Goal: Download file/media: Download file/media

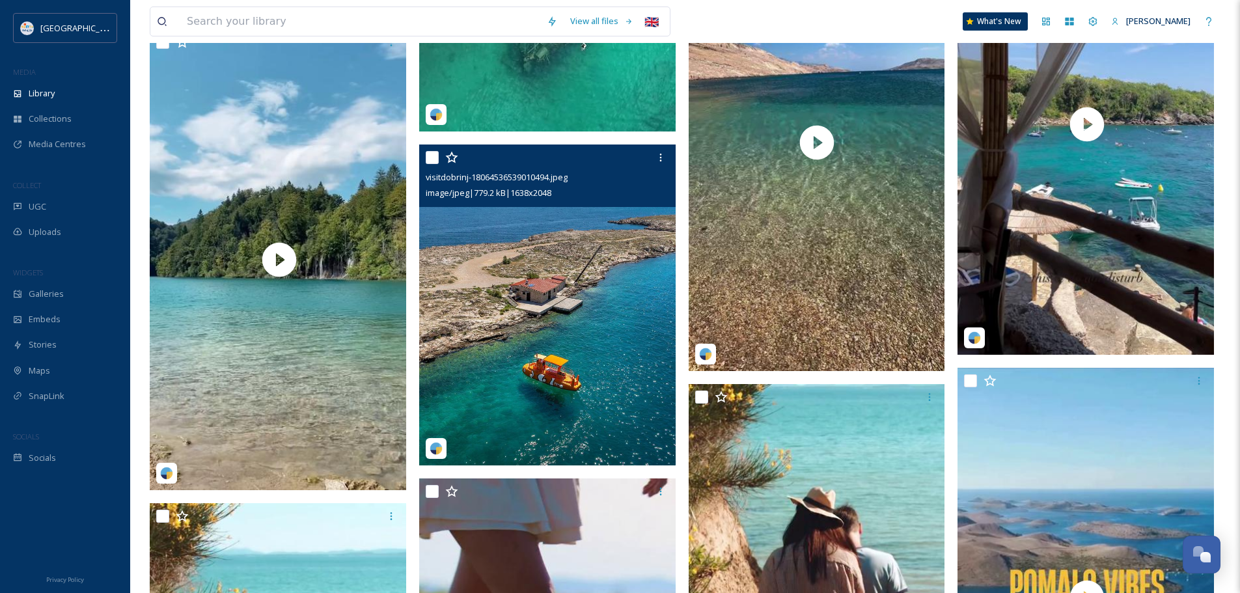
scroll to position [1953, 0]
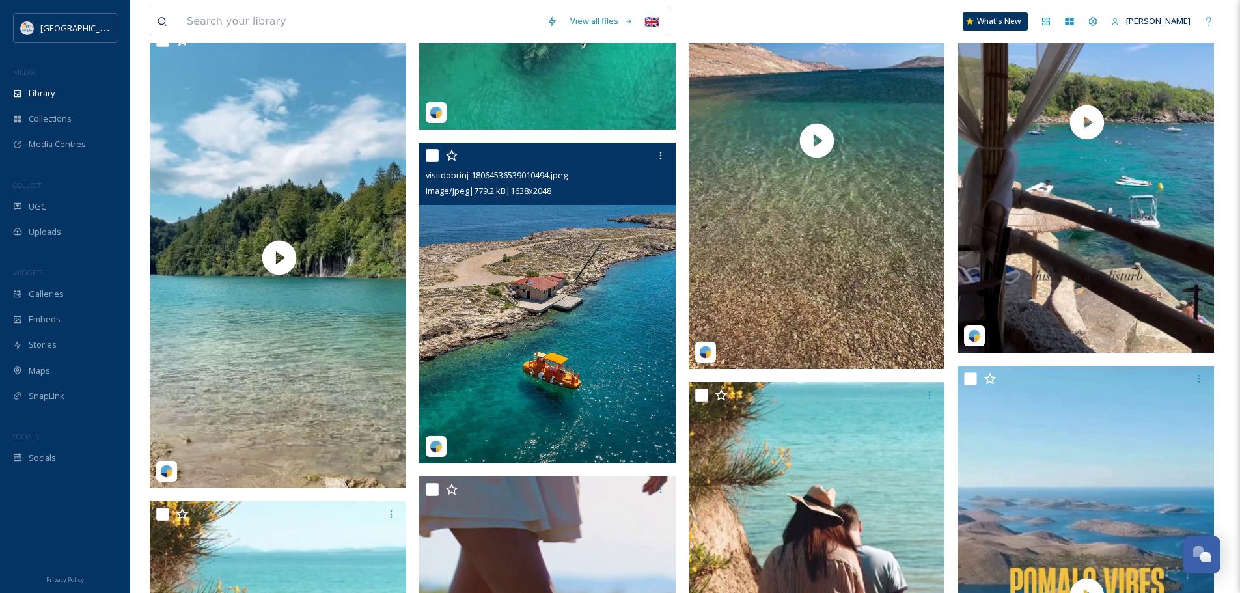
click at [602, 310] on img at bounding box center [547, 303] width 256 height 321
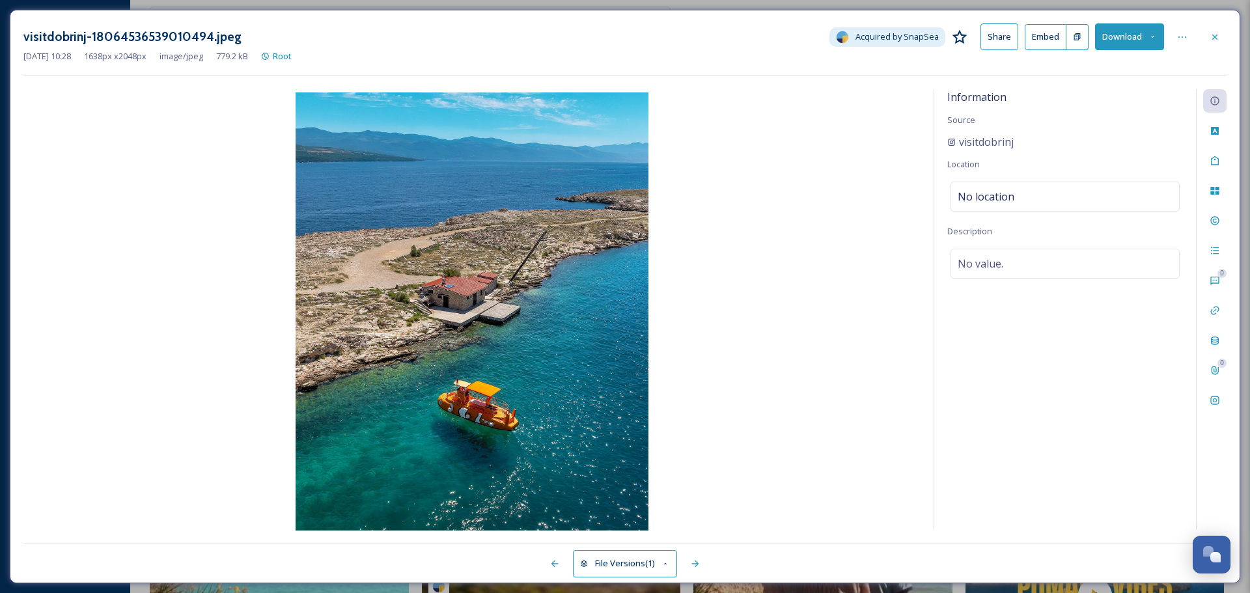
click at [1142, 39] on button "Download" at bounding box center [1129, 36] width 69 height 27
click at [1096, 68] on span "Download Original (1638 x 2048)" at bounding box center [1095, 67] width 123 height 12
click at [1218, 37] on icon at bounding box center [1214, 37] width 10 height 10
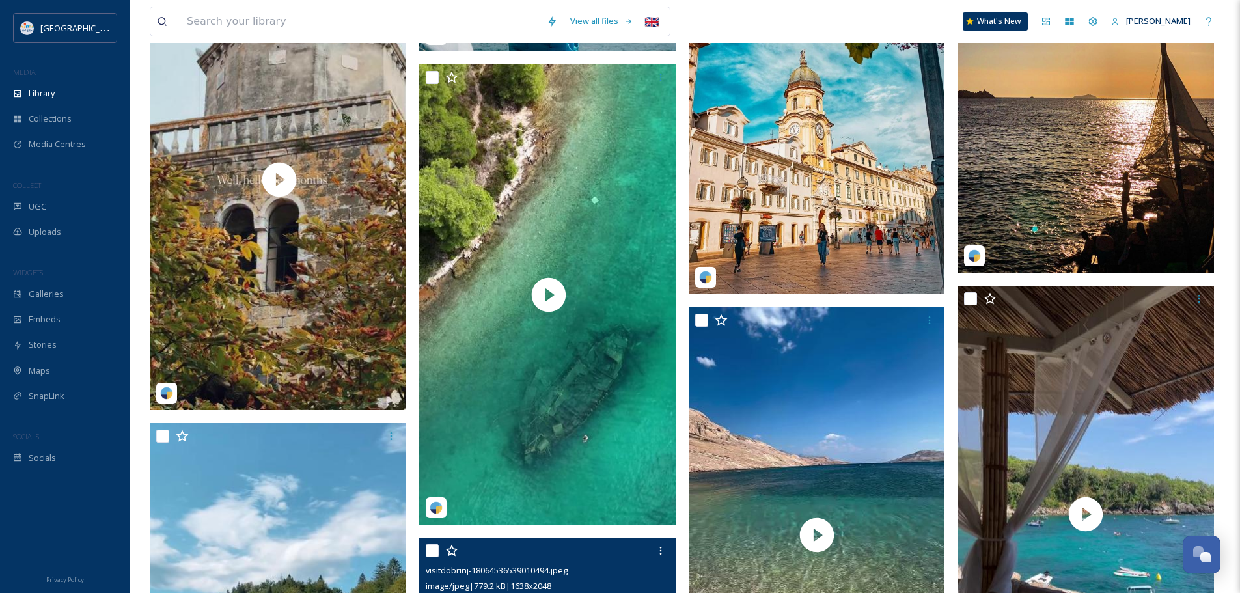
scroll to position [1432, 0]
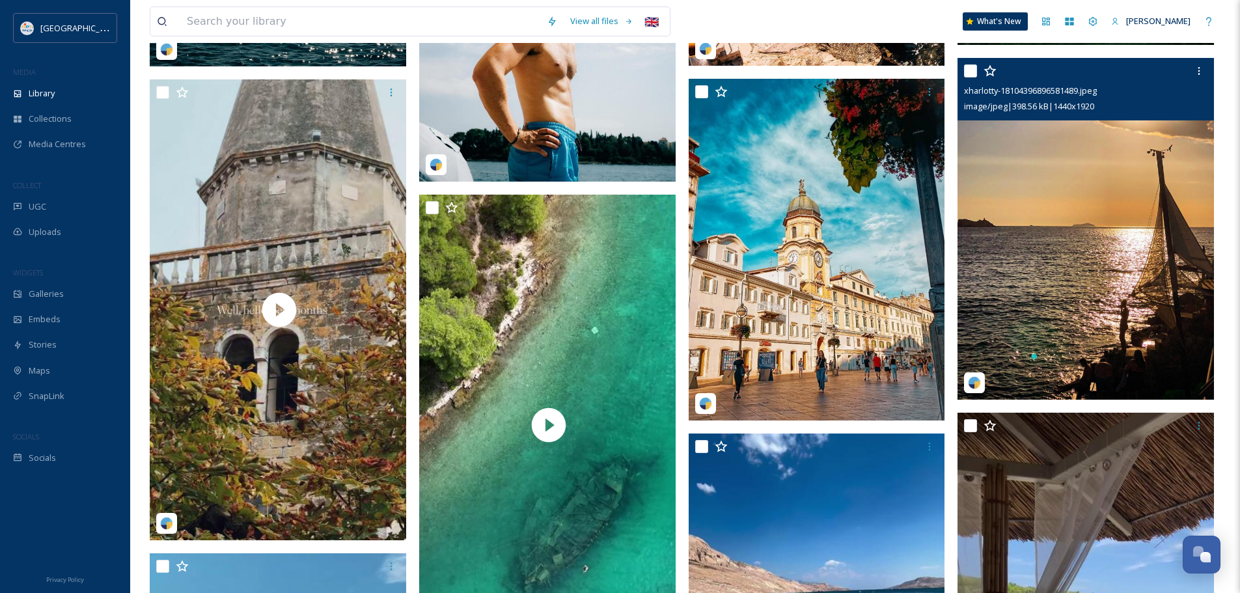
click at [1090, 191] on img at bounding box center [1086, 229] width 256 height 342
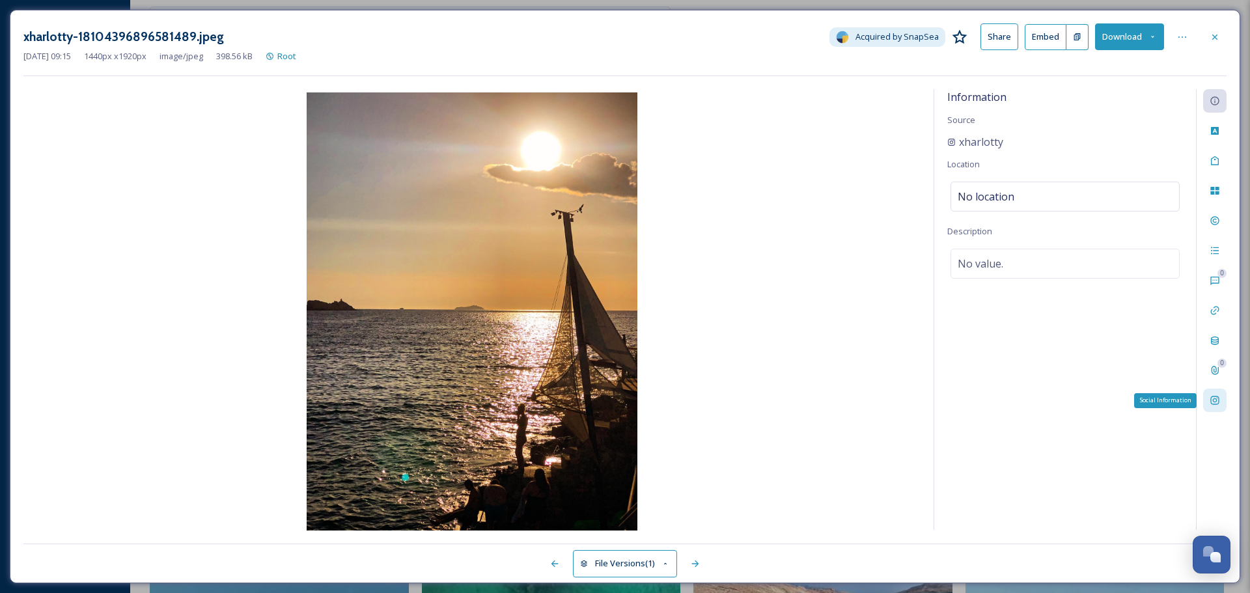
click at [1225, 401] on div "Social Information" at bounding box center [1214, 400] width 23 height 23
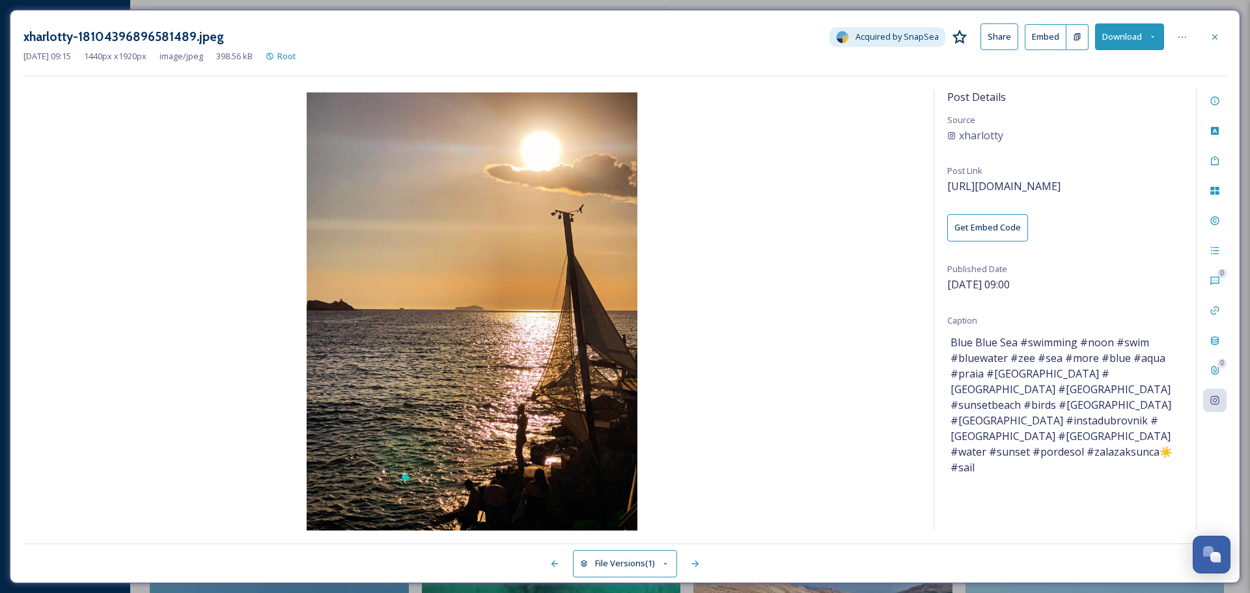
click at [1140, 38] on button "Download" at bounding box center [1129, 36] width 69 height 27
click at [1089, 63] on span "Download Original (1440 x 1920)" at bounding box center [1095, 67] width 123 height 12
click at [1219, 36] on icon at bounding box center [1214, 37] width 10 height 10
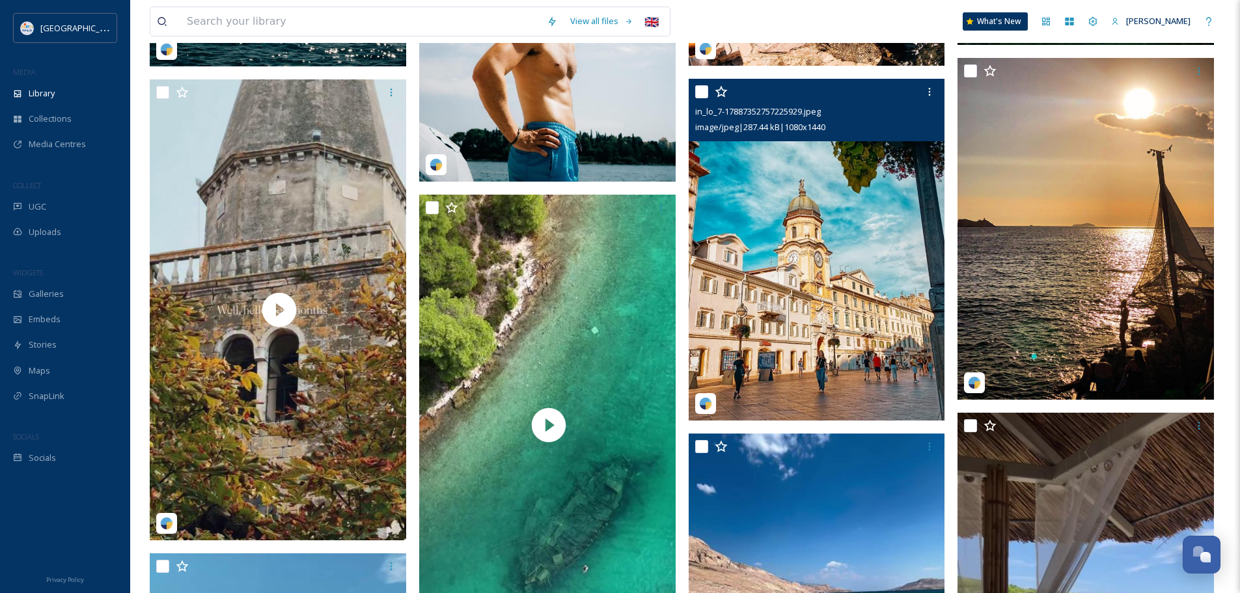
click at [762, 265] on img at bounding box center [817, 250] width 256 height 342
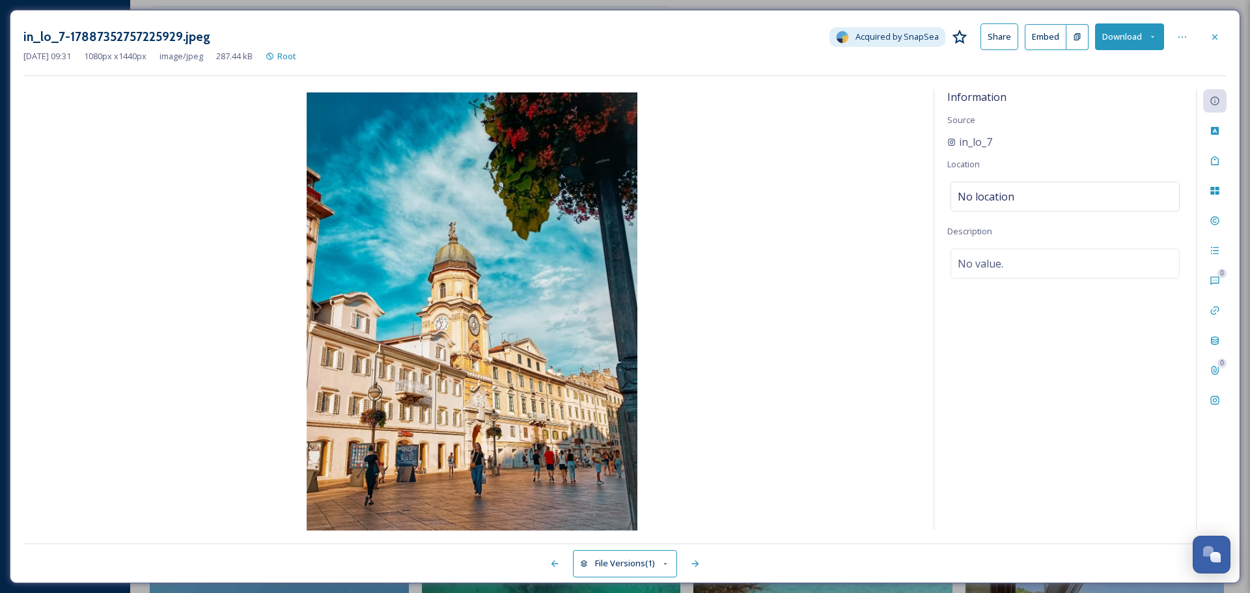
click at [1124, 33] on button "Download" at bounding box center [1129, 36] width 69 height 27
click at [1107, 61] on span "Download Original (1080 x 1440)" at bounding box center [1095, 67] width 123 height 12
click at [1211, 28] on div at bounding box center [1214, 36] width 23 height 23
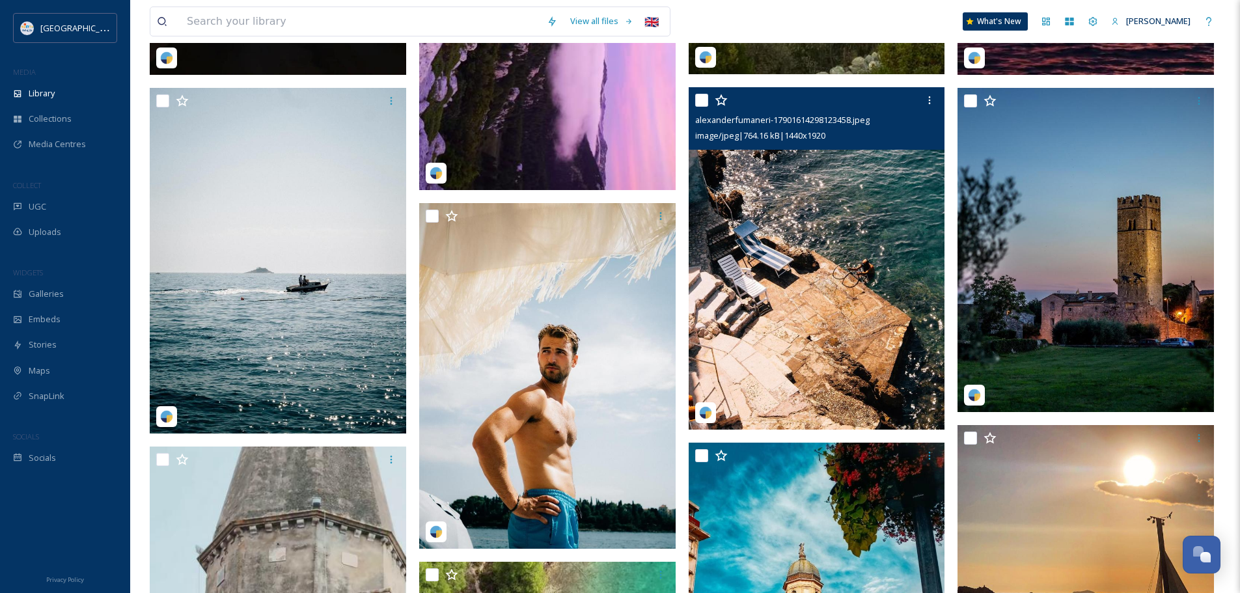
scroll to position [1042, 0]
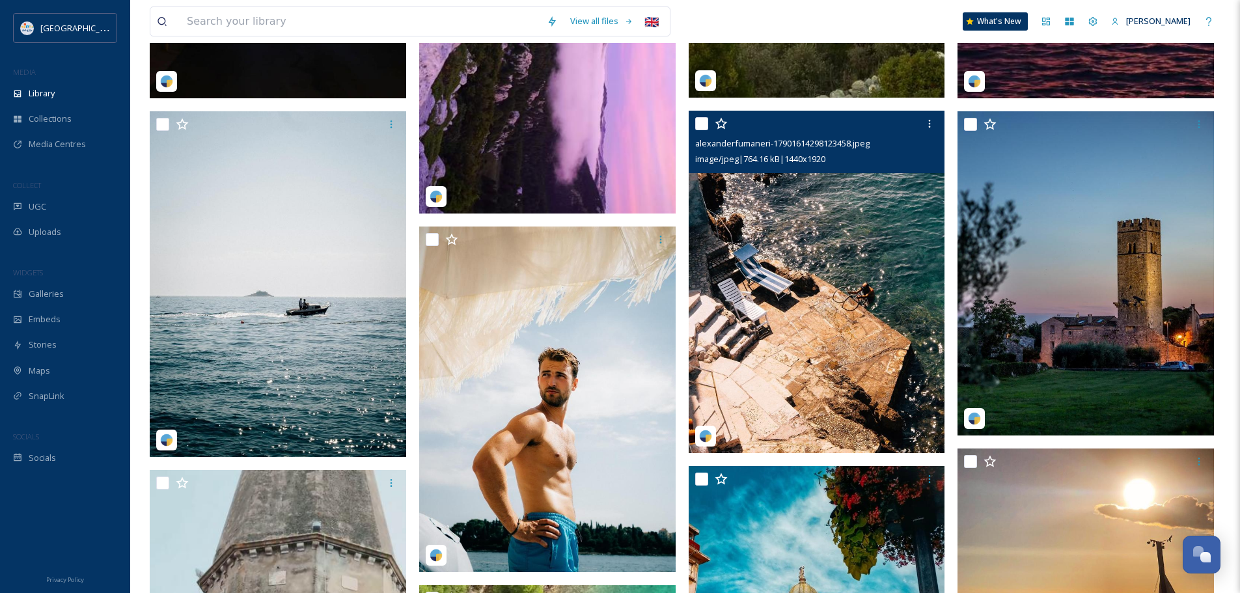
click at [823, 252] on img at bounding box center [817, 282] width 256 height 342
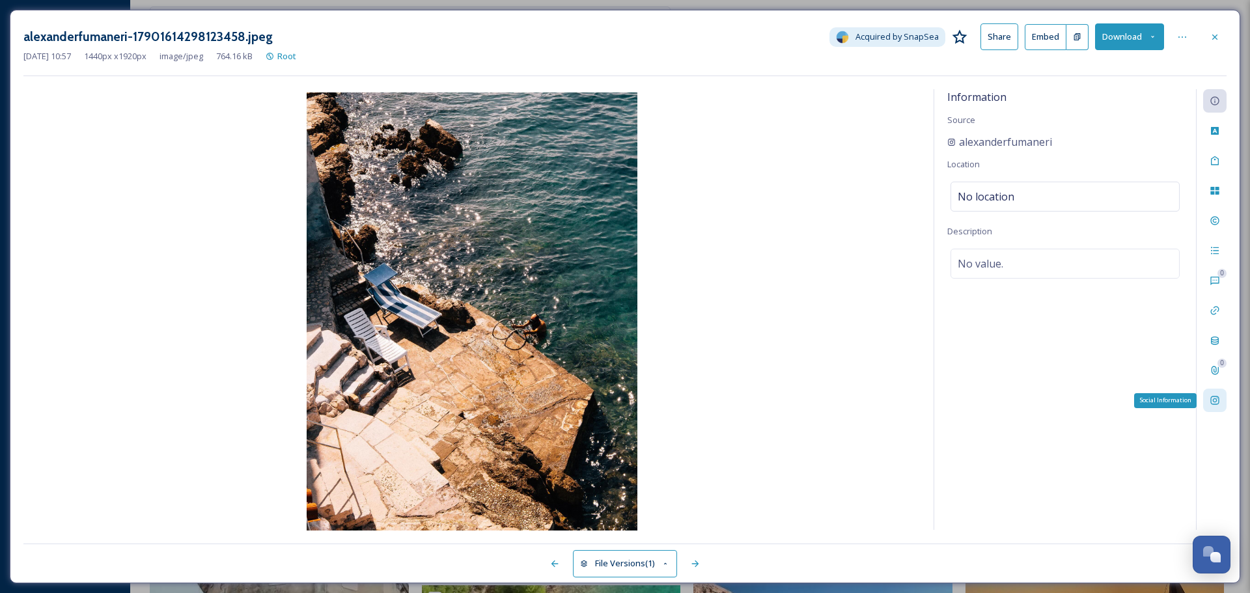
click at [1215, 397] on icon at bounding box center [1214, 400] width 8 height 8
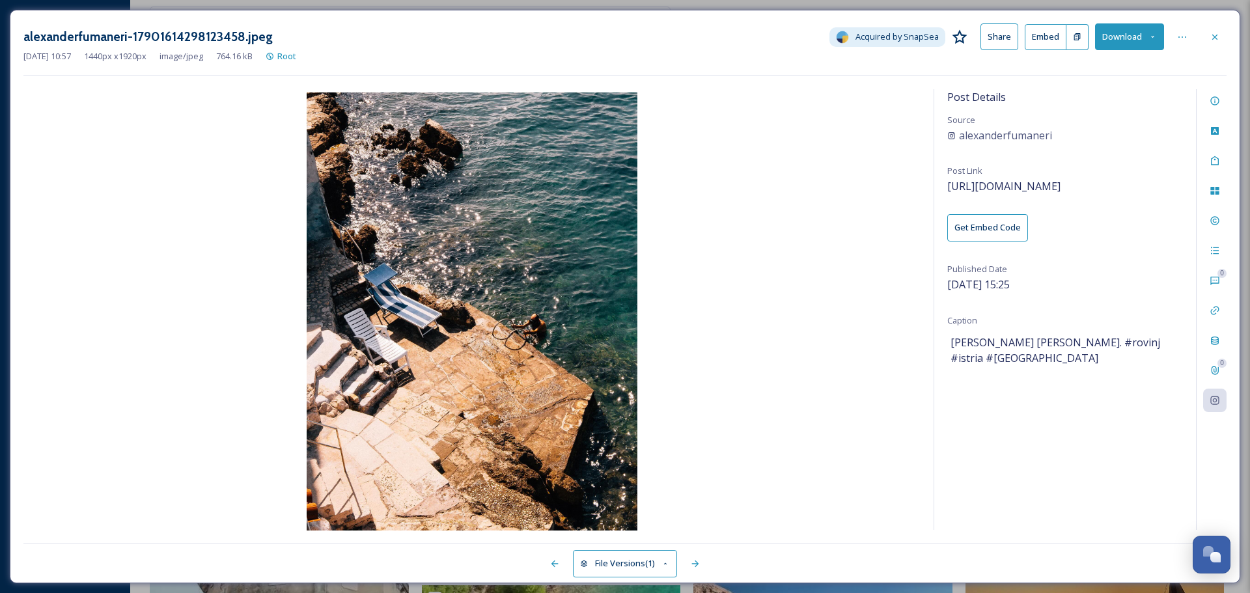
click at [1121, 38] on button "Download" at bounding box center [1129, 36] width 69 height 27
click at [1095, 59] on div "Download Original (1440 x 1920)" at bounding box center [1095, 66] width 136 height 25
click at [1214, 33] on icon at bounding box center [1214, 37] width 10 height 10
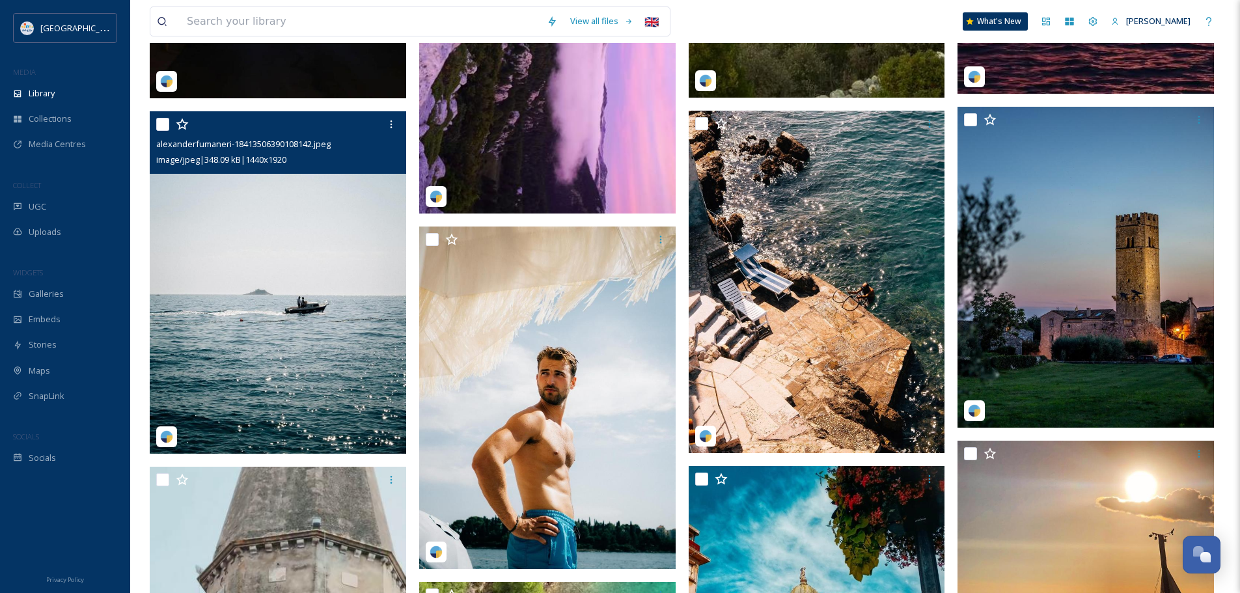
click at [282, 284] on img at bounding box center [278, 282] width 256 height 342
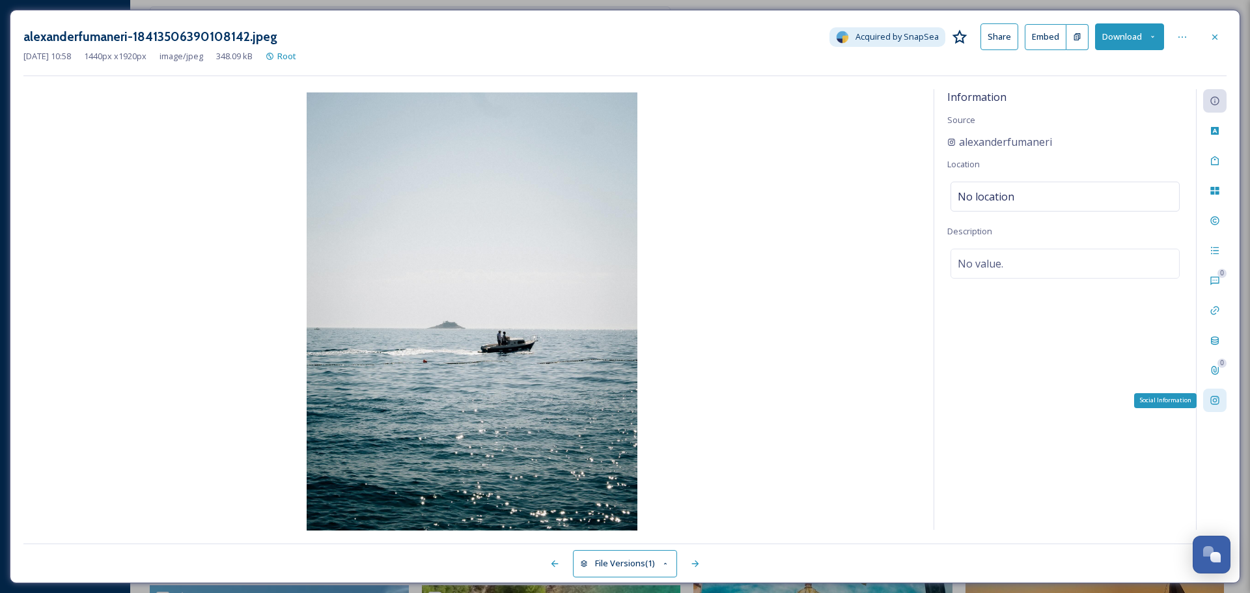
click at [1219, 399] on icon at bounding box center [1214, 400] width 8 height 8
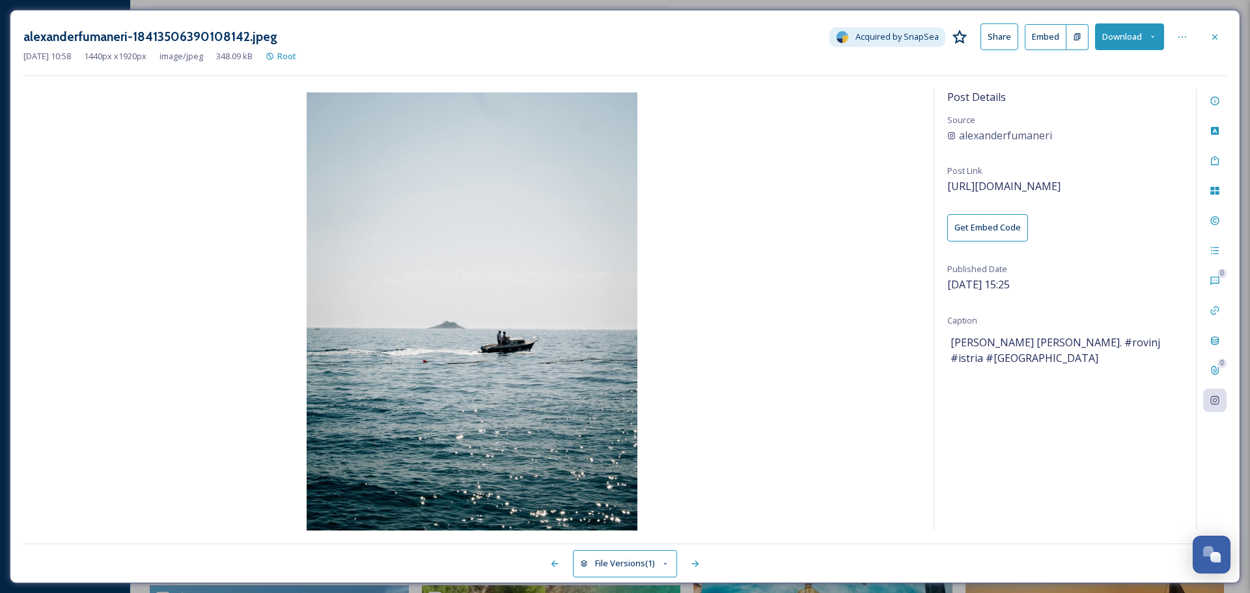
click at [1120, 29] on button "Download" at bounding box center [1129, 36] width 69 height 27
click at [1109, 64] on span "Download Original (1440 x 1920)" at bounding box center [1095, 67] width 123 height 12
click at [1213, 40] on icon at bounding box center [1214, 37] width 10 height 10
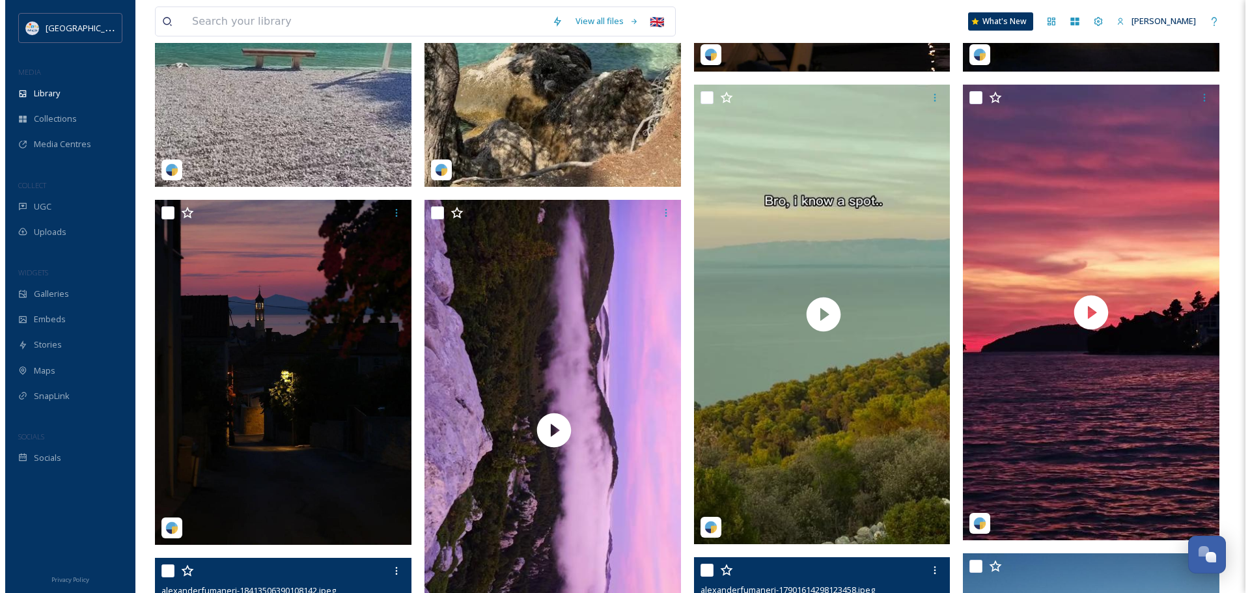
scroll to position [586, 0]
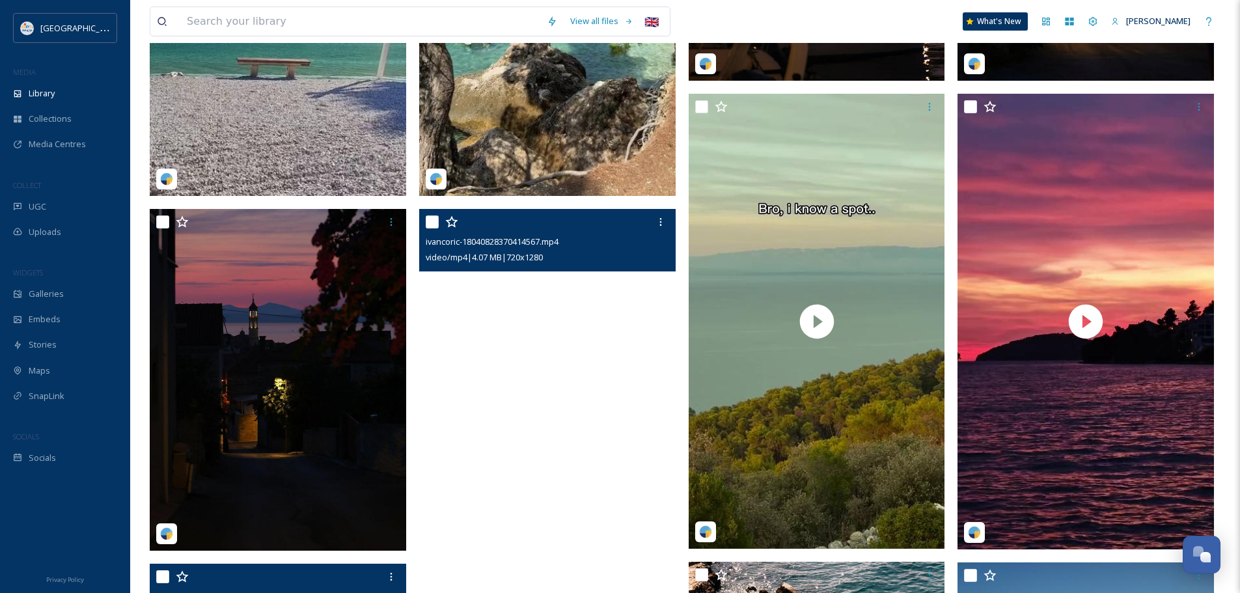
click at [599, 348] on video "ivancoric-18040828370414567.mp4" at bounding box center [547, 437] width 256 height 456
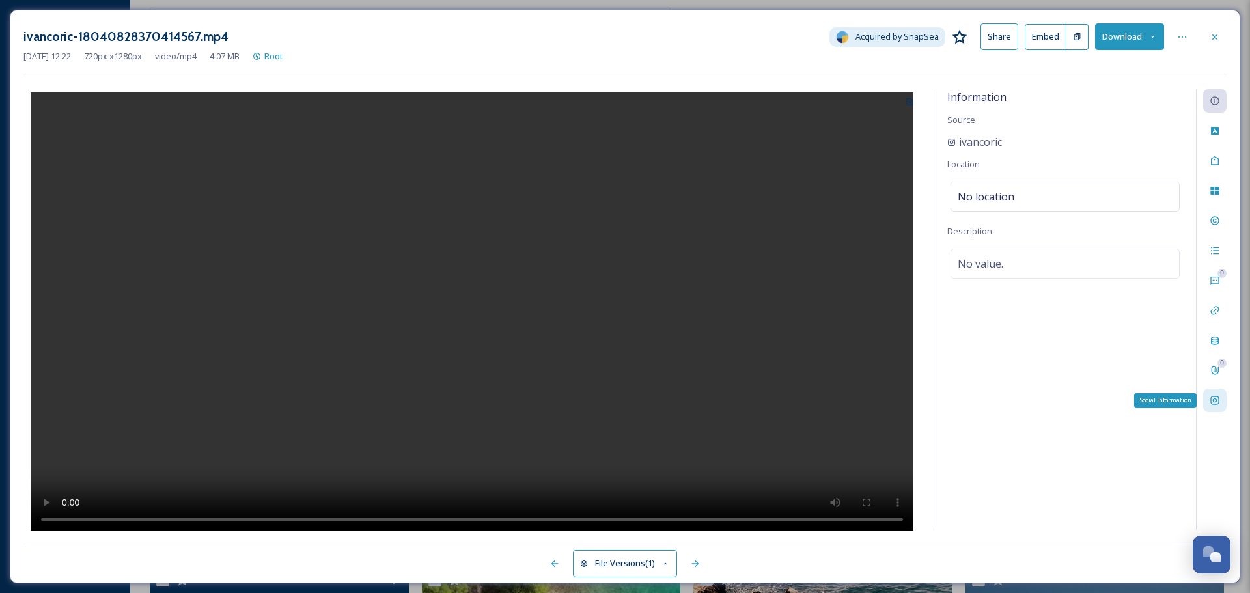
click at [1213, 398] on icon at bounding box center [1214, 400] width 10 height 10
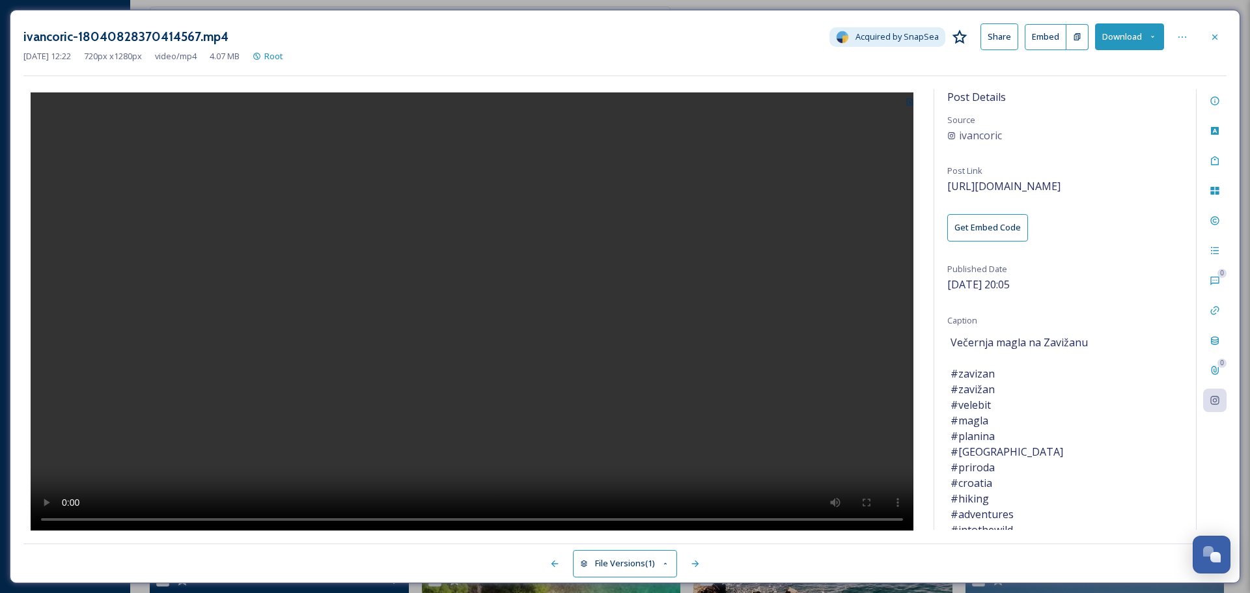
click at [1143, 43] on button "Download" at bounding box center [1129, 36] width 69 height 27
click at [1103, 61] on span "Download Original (720 x 1280)" at bounding box center [1095, 67] width 118 height 12
click at [1209, 31] on div at bounding box center [1214, 36] width 23 height 23
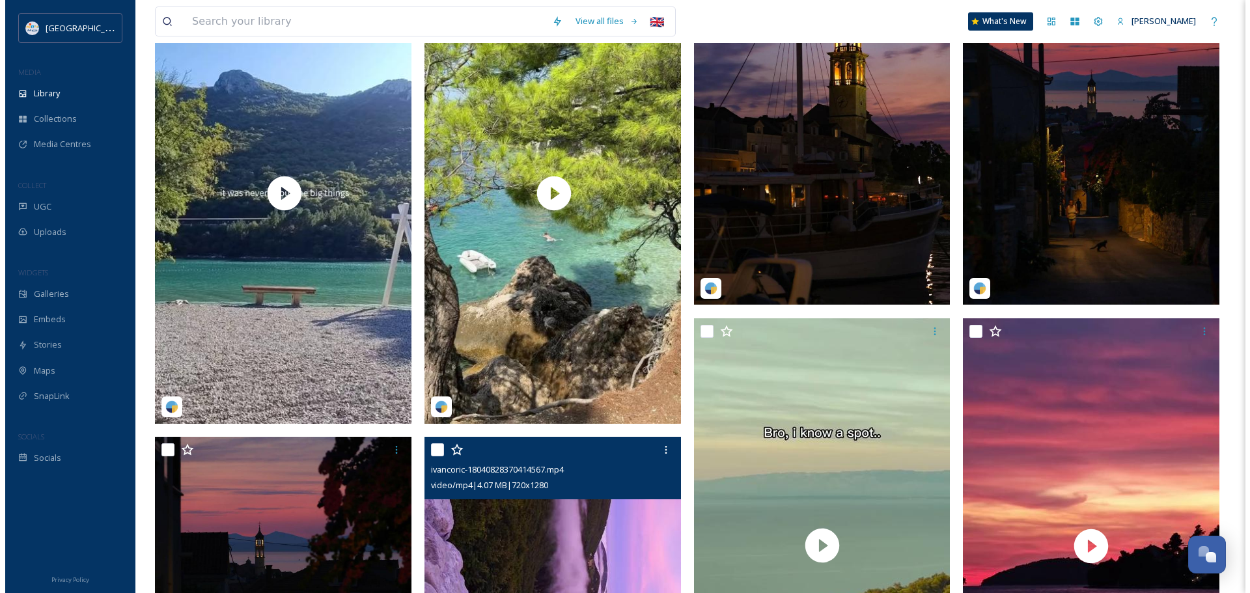
scroll to position [195, 0]
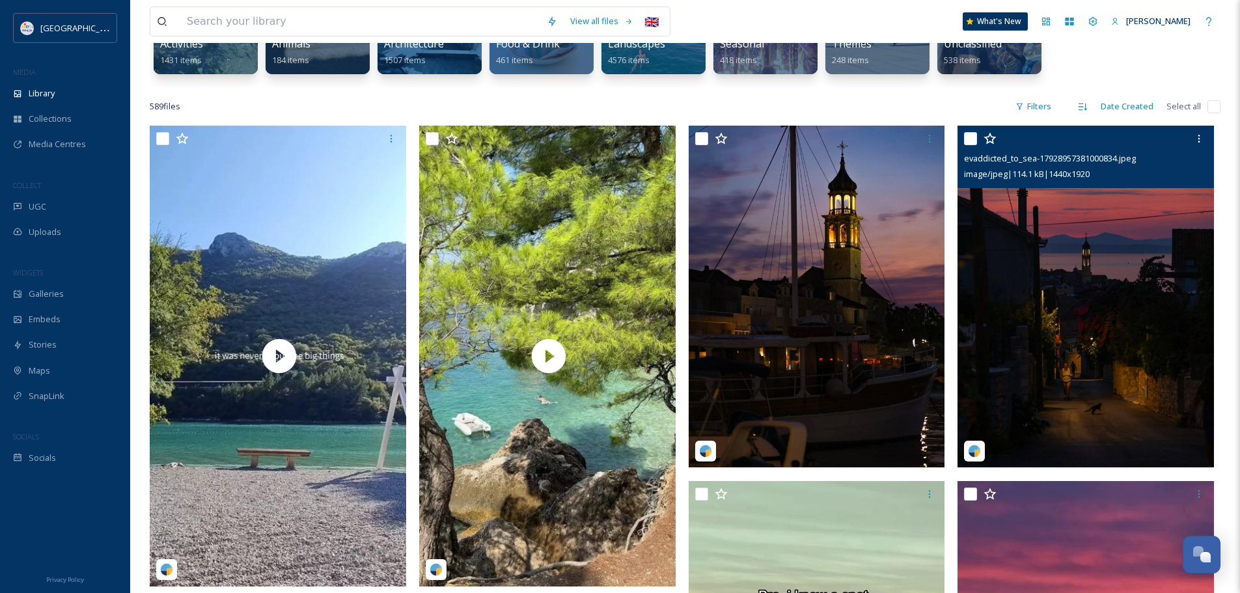
click at [1117, 266] on img at bounding box center [1086, 297] width 256 height 342
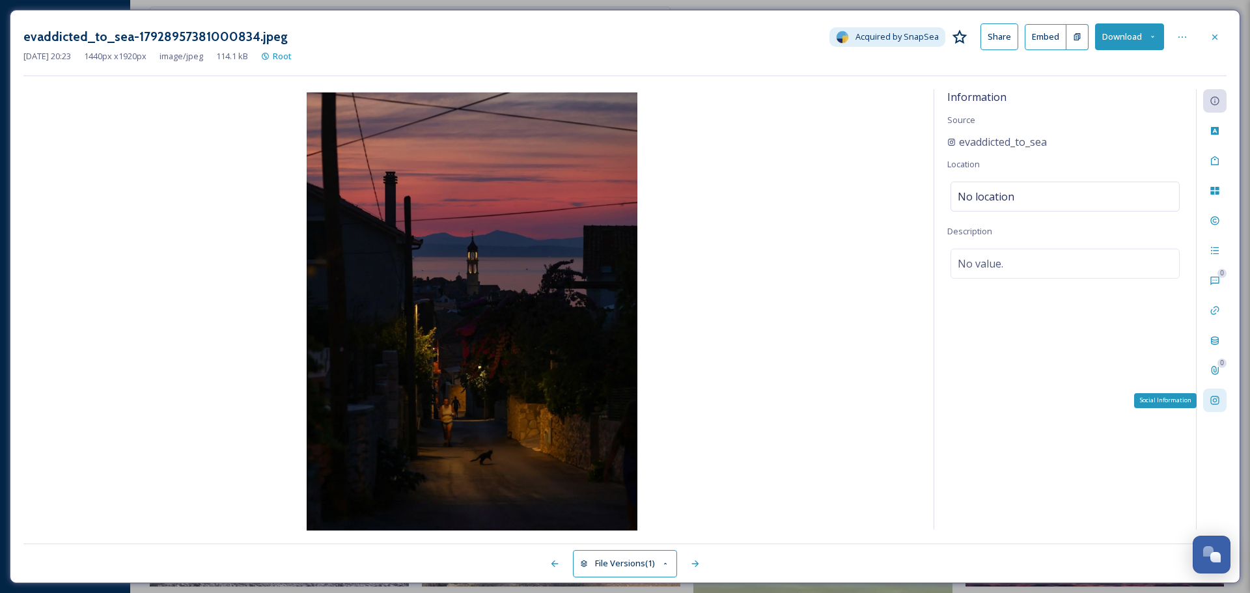
click at [1221, 391] on div "Social Information" at bounding box center [1214, 400] width 23 height 23
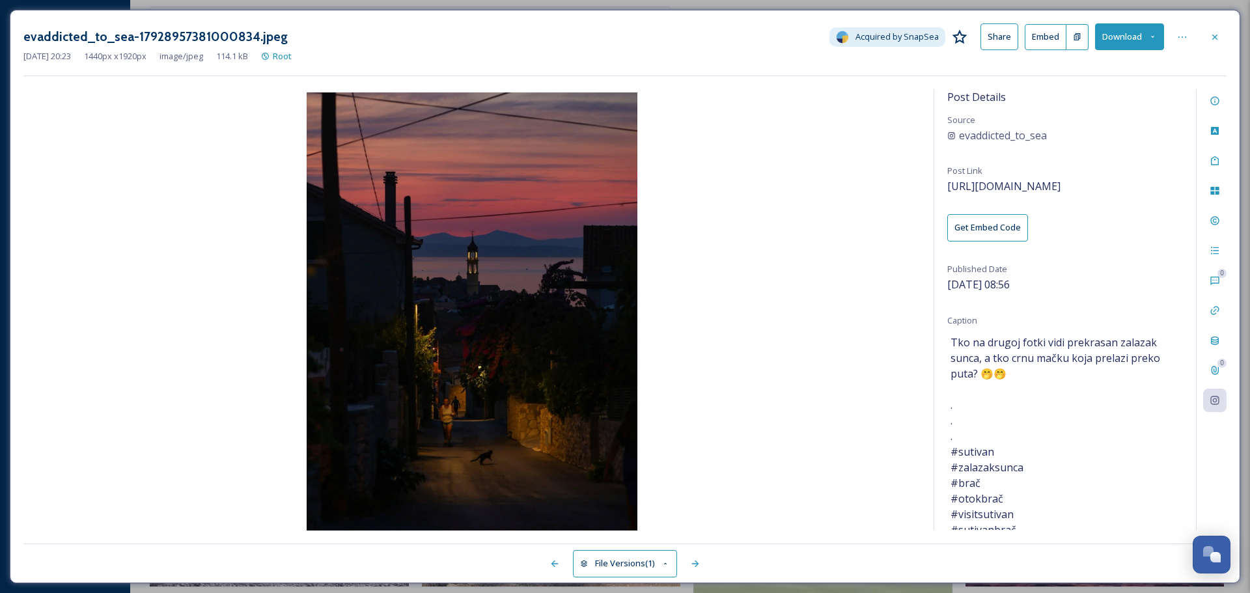
click at [1125, 38] on button "Download" at bounding box center [1129, 36] width 69 height 27
click at [1100, 67] on span "Download Original (1440 x 1920)" at bounding box center [1095, 67] width 123 height 12
click at [1216, 35] on icon at bounding box center [1214, 36] width 5 height 5
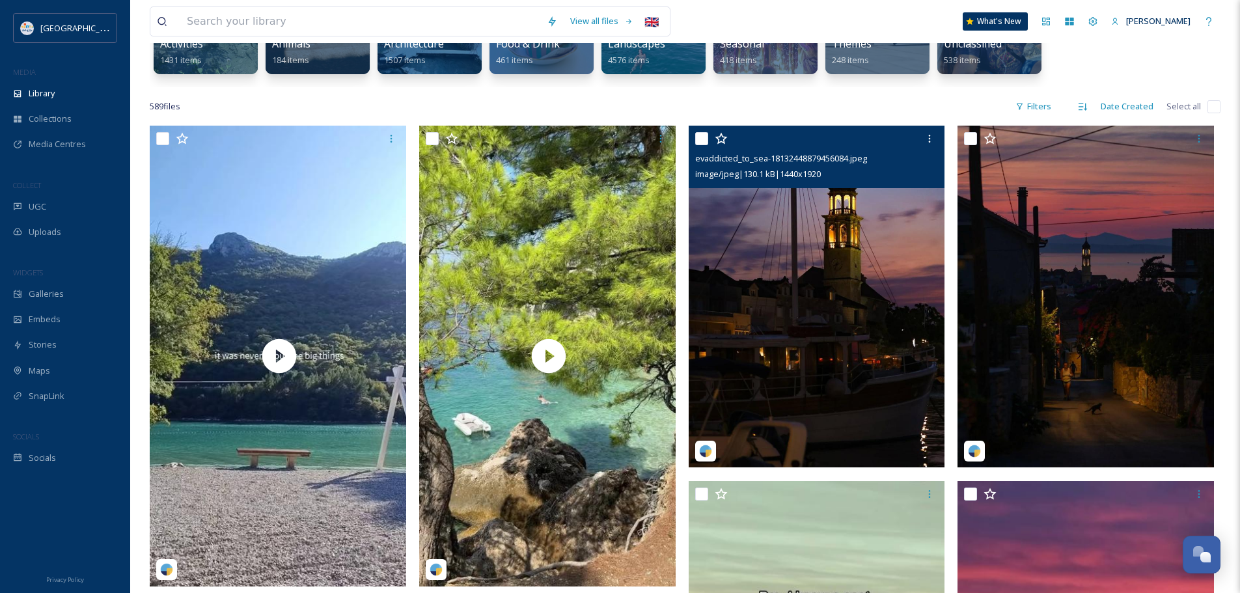
click at [779, 281] on img at bounding box center [817, 297] width 256 height 342
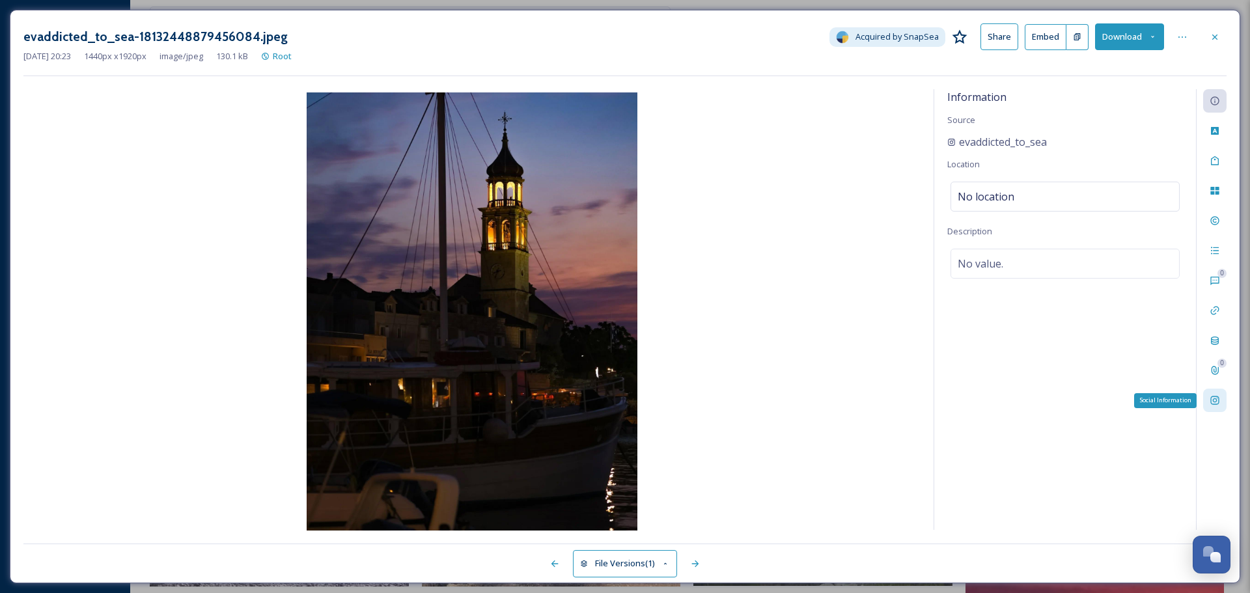
click at [1208, 404] on div "Social Information" at bounding box center [1214, 400] width 23 height 23
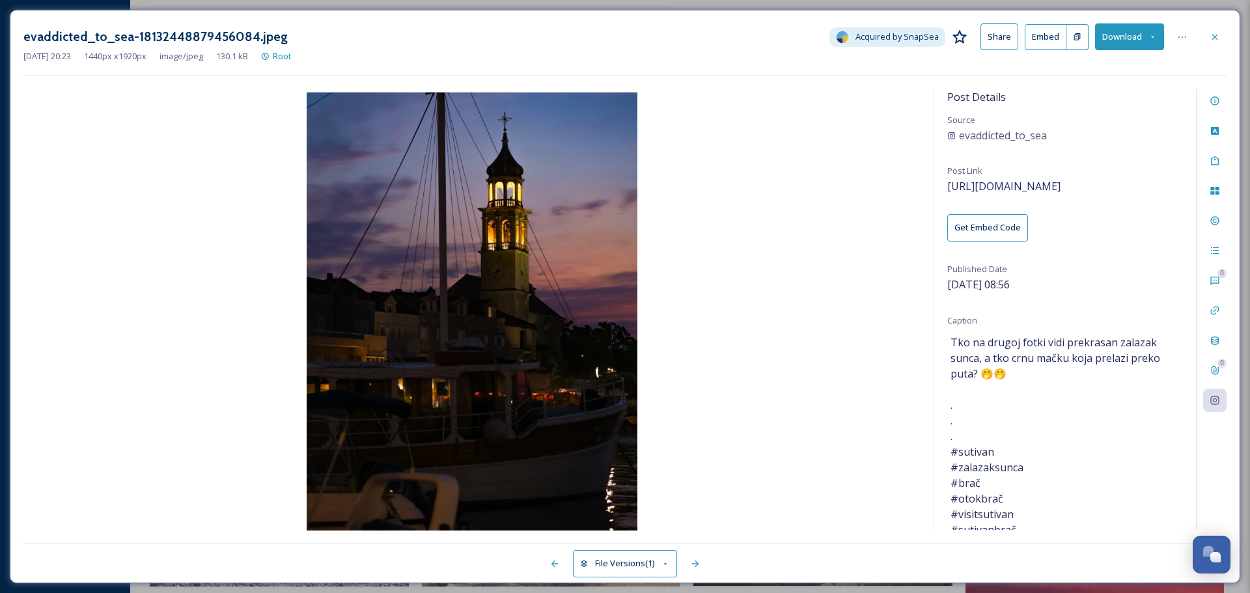
click at [1125, 38] on button "Download" at bounding box center [1129, 36] width 69 height 27
click at [1113, 59] on div "Download Original (1440 x 1920)" at bounding box center [1095, 66] width 136 height 25
click at [1213, 33] on icon at bounding box center [1214, 37] width 10 height 10
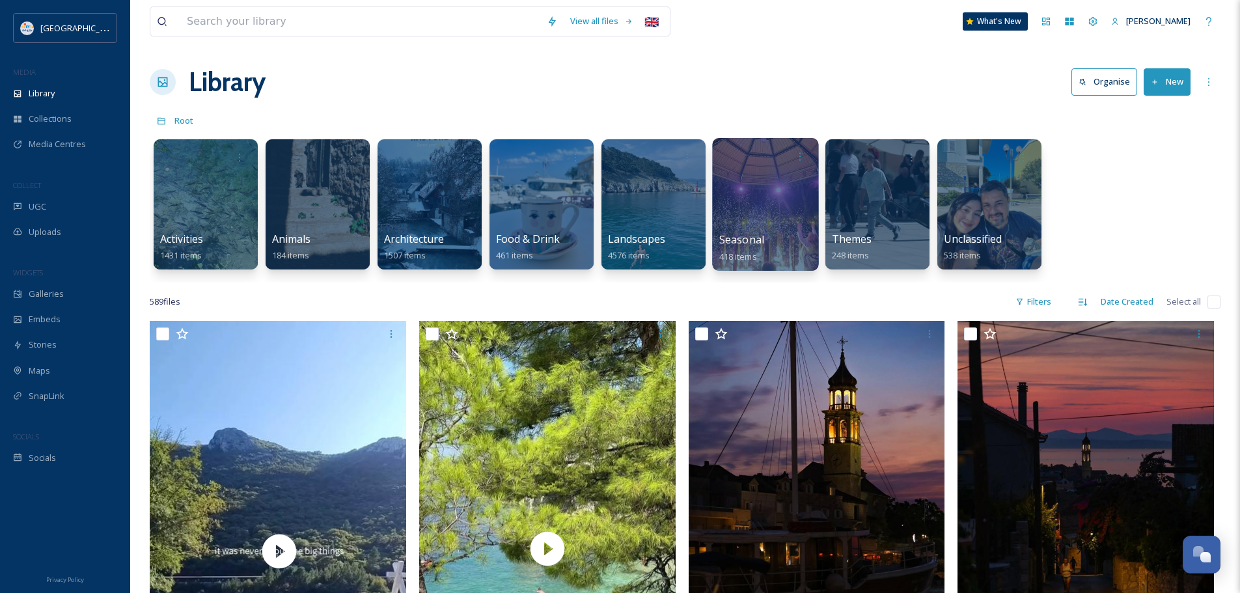
click at [763, 174] on div at bounding box center [765, 204] width 106 height 133
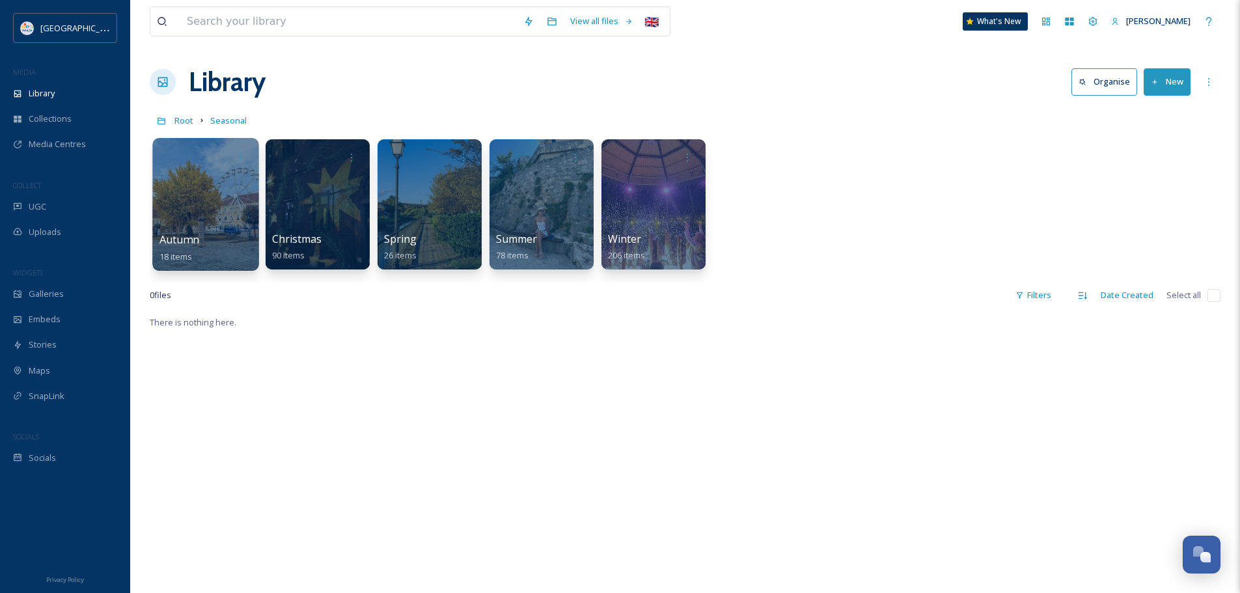
click at [202, 224] on div at bounding box center [205, 204] width 106 height 133
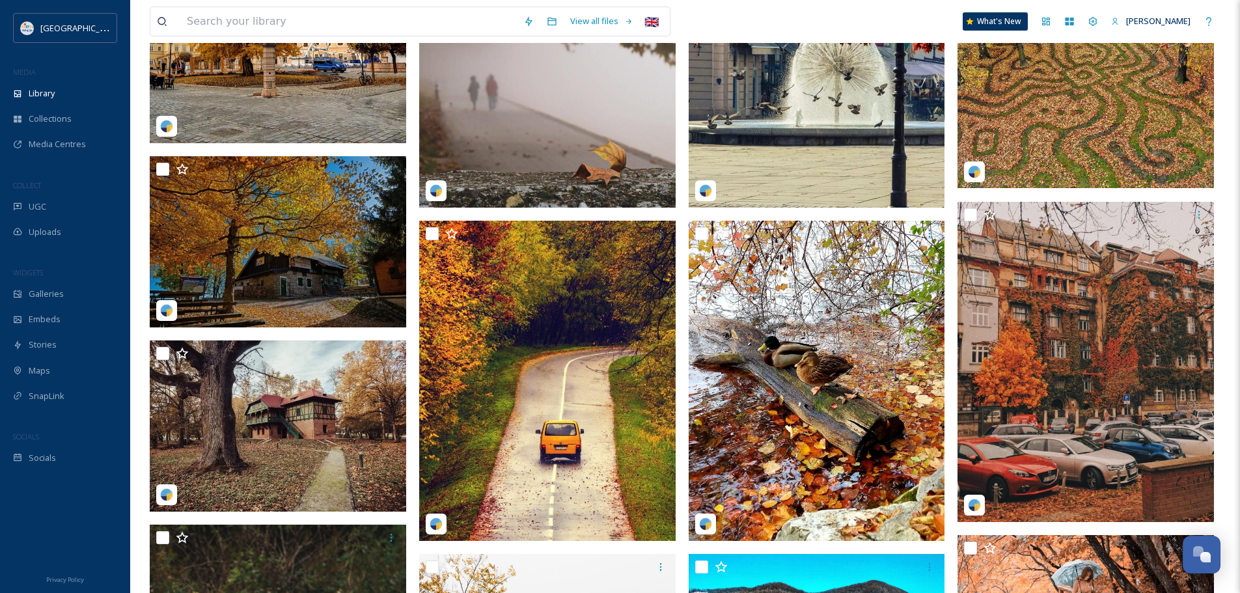
scroll to position [325, 0]
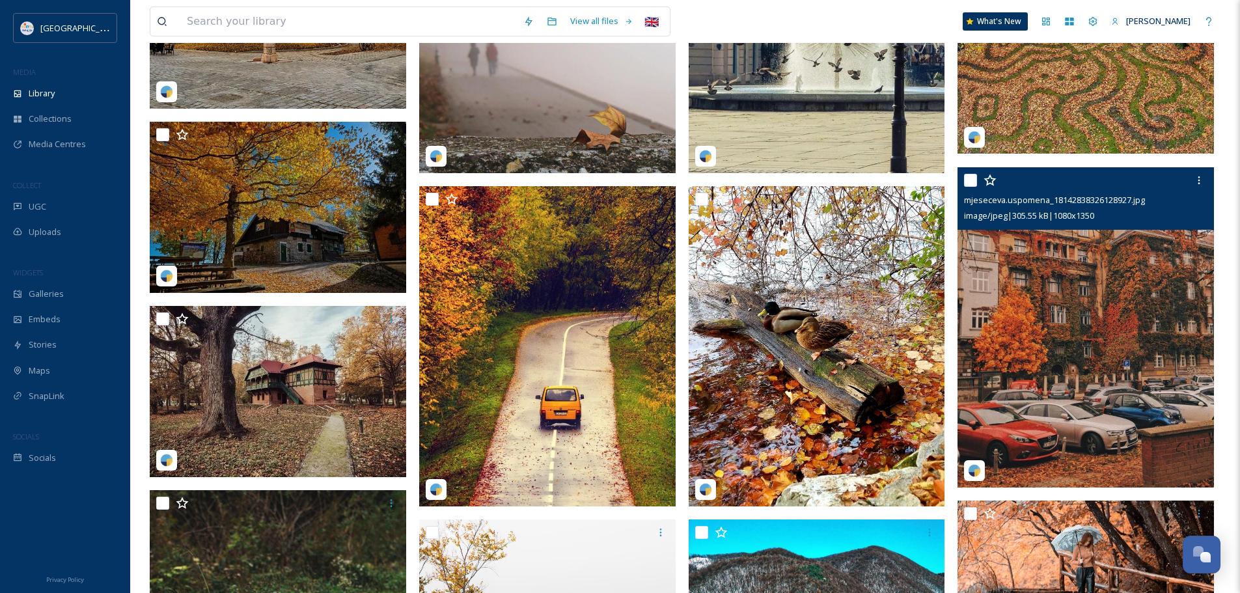
click at [1062, 300] on img at bounding box center [1086, 327] width 256 height 321
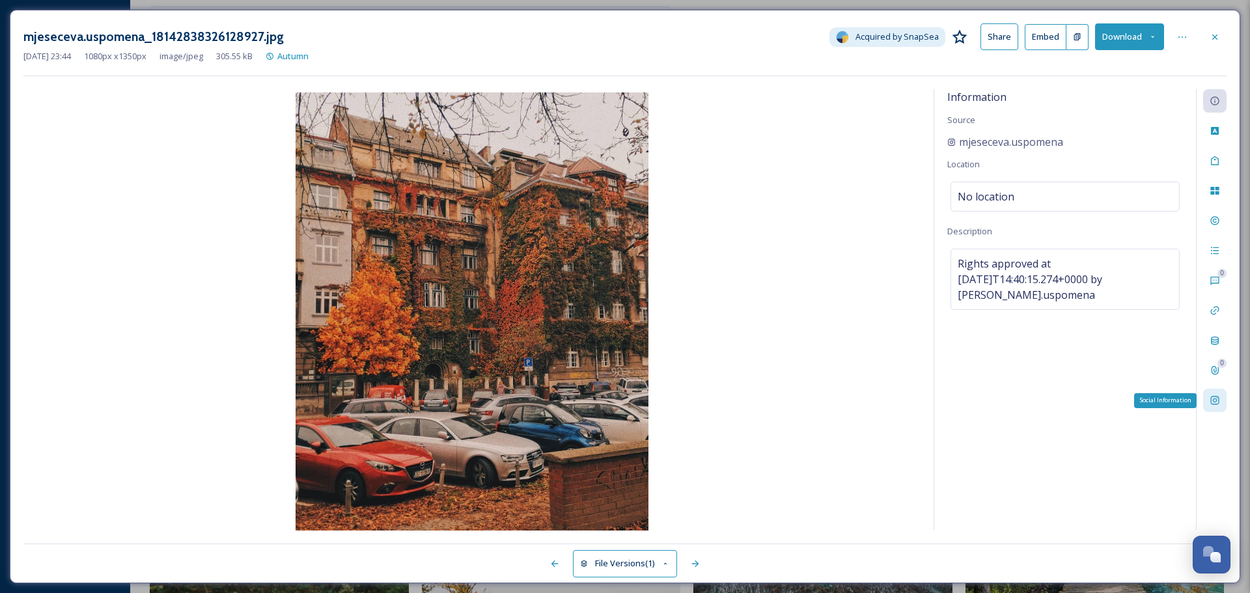
click at [1218, 397] on icon at bounding box center [1214, 400] width 8 height 8
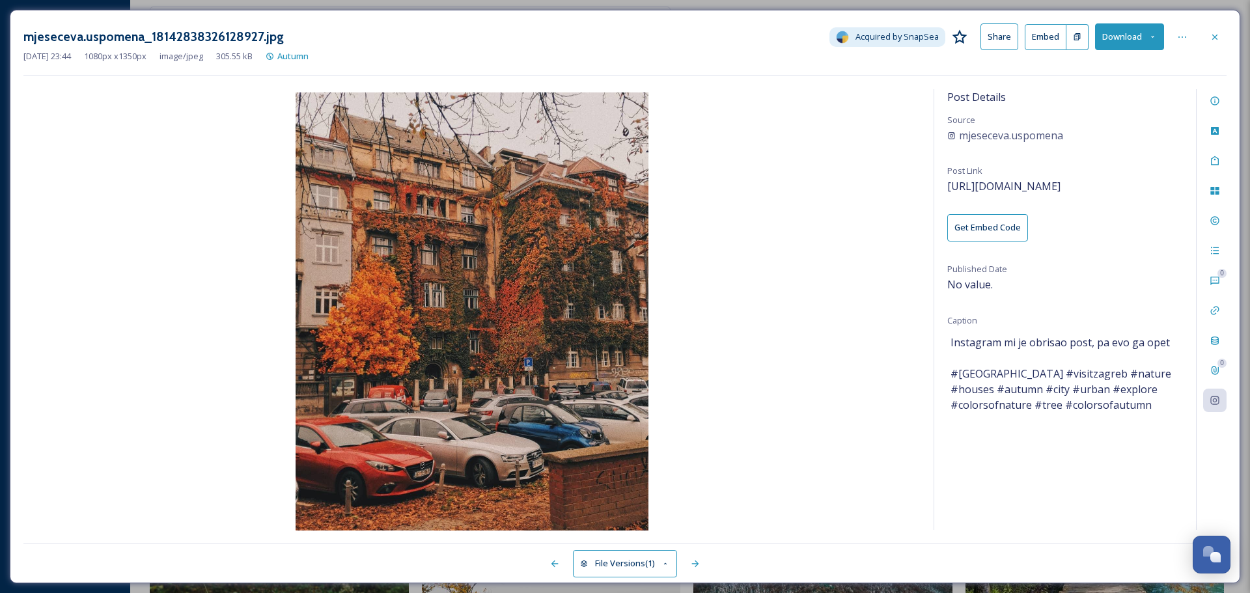
click at [1107, 23] on button "Download" at bounding box center [1129, 36] width 69 height 27
click at [1080, 64] on span "Download Original (1080 x 1350)" at bounding box center [1095, 67] width 123 height 12
click at [1216, 38] on icon at bounding box center [1214, 36] width 5 height 5
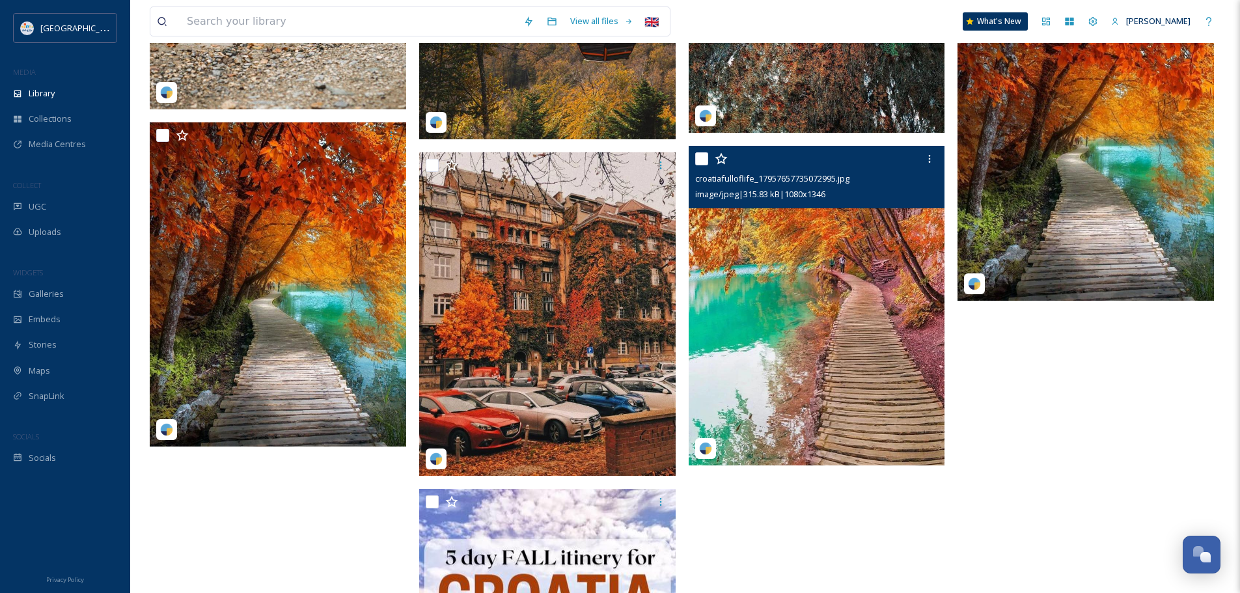
scroll to position [1020, 0]
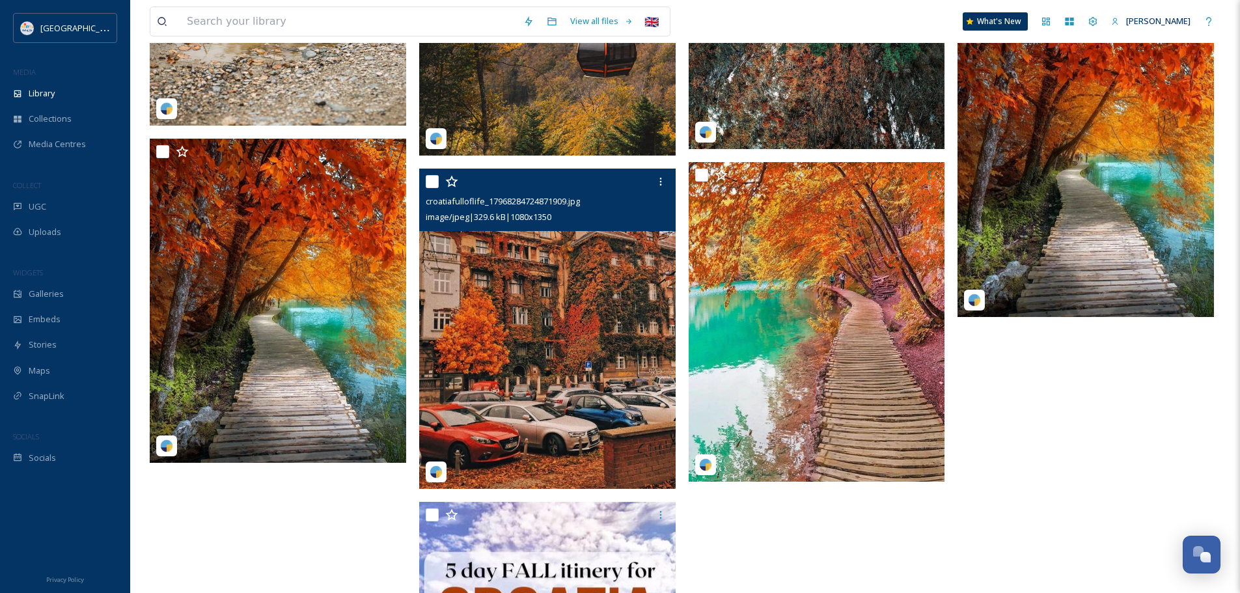
click at [520, 335] on img at bounding box center [547, 329] width 256 height 321
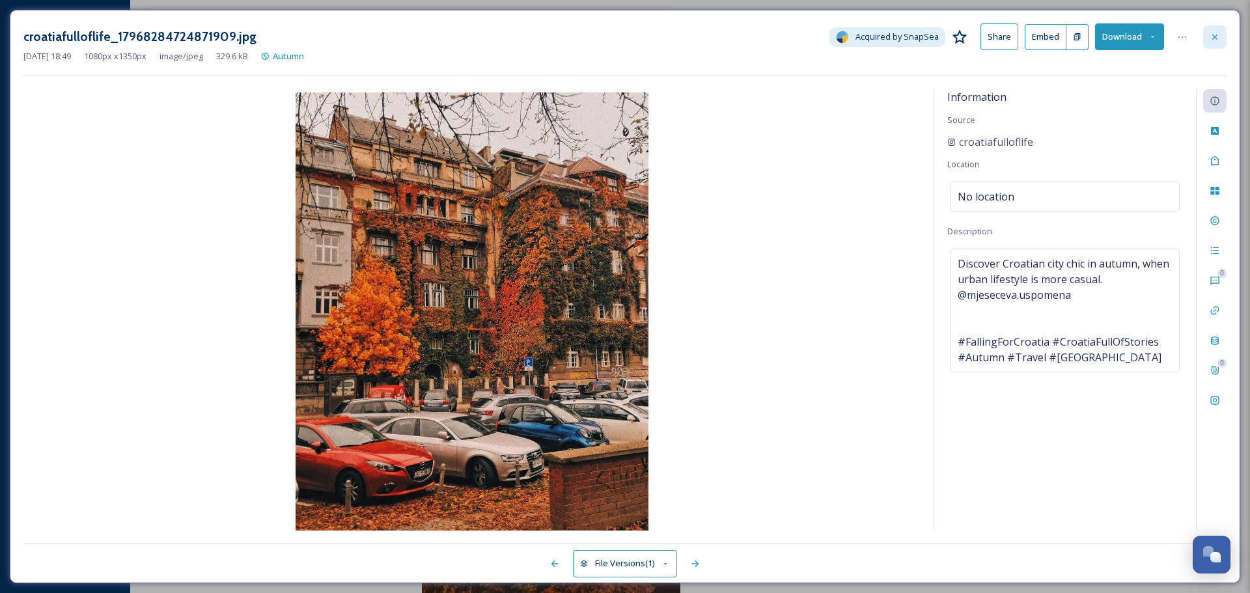
click at [1213, 37] on icon at bounding box center [1214, 37] width 10 height 10
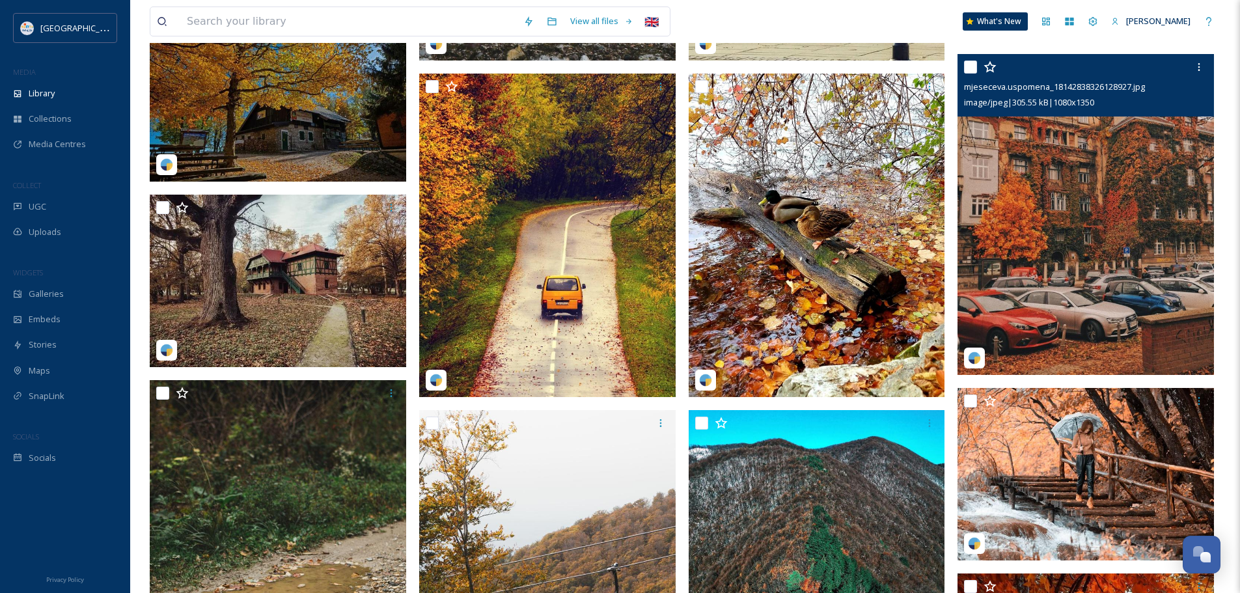
scroll to position [434, 0]
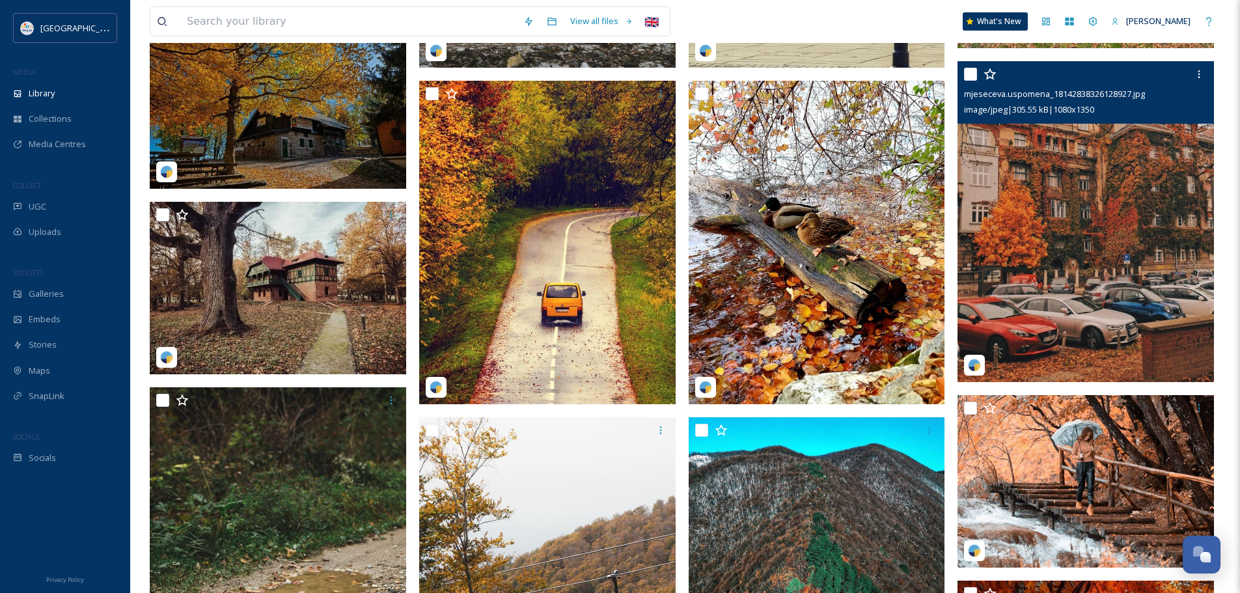
click at [1073, 212] on img at bounding box center [1086, 221] width 256 height 321
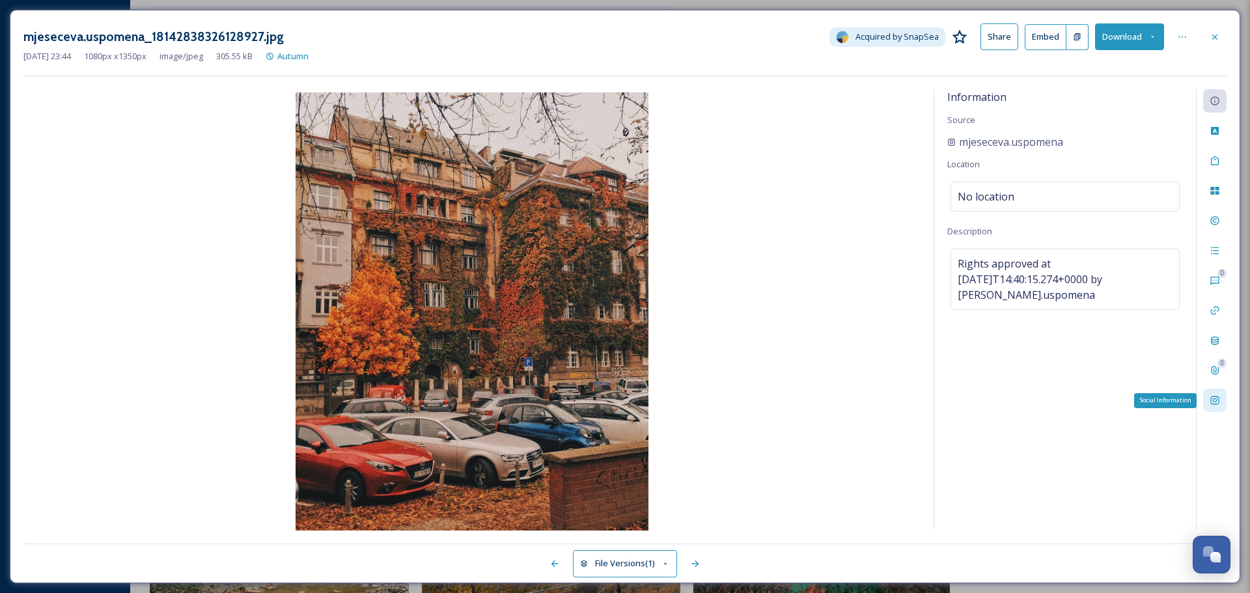
click at [1214, 398] on icon at bounding box center [1214, 400] width 10 height 10
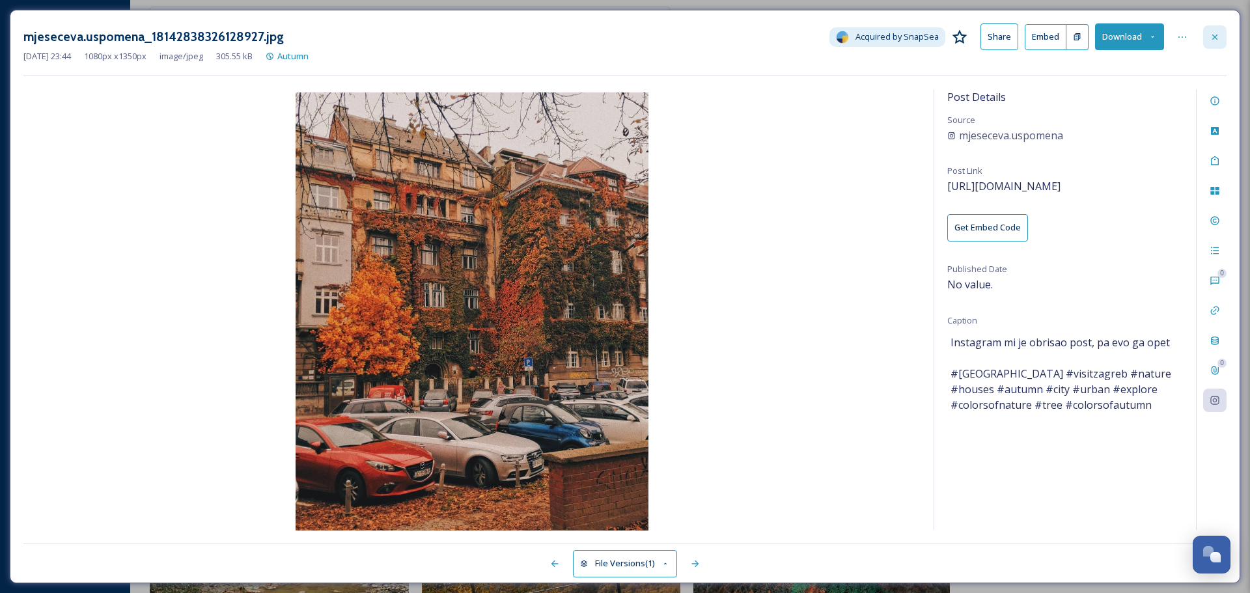
click at [1214, 40] on icon at bounding box center [1214, 37] width 10 height 10
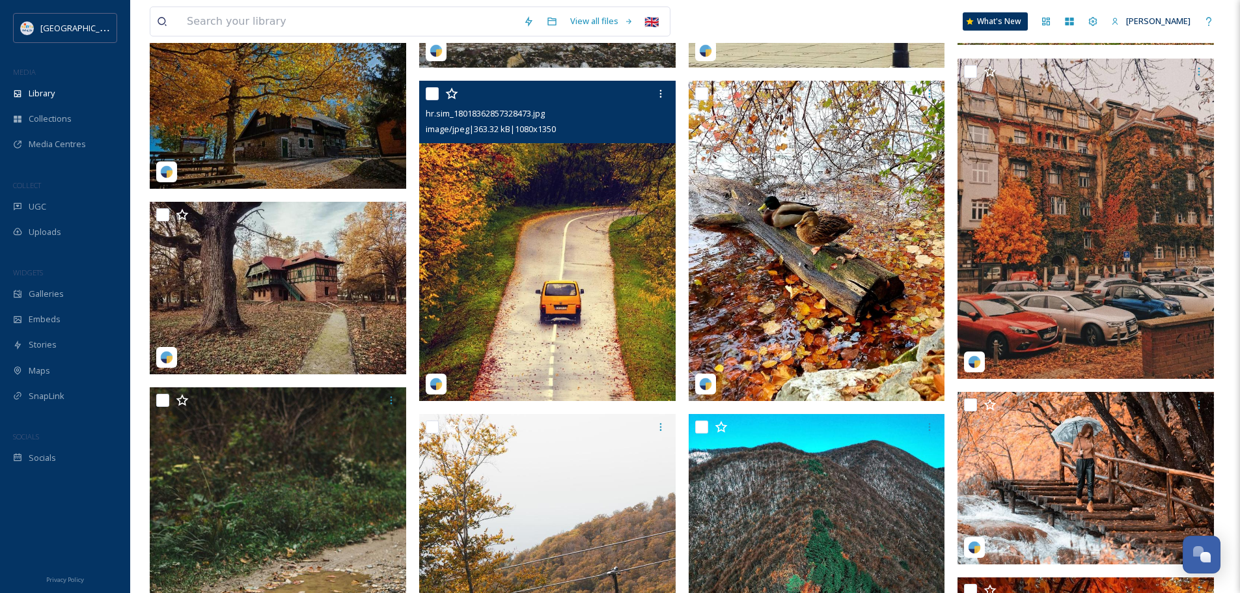
click at [571, 248] on img at bounding box center [547, 241] width 256 height 321
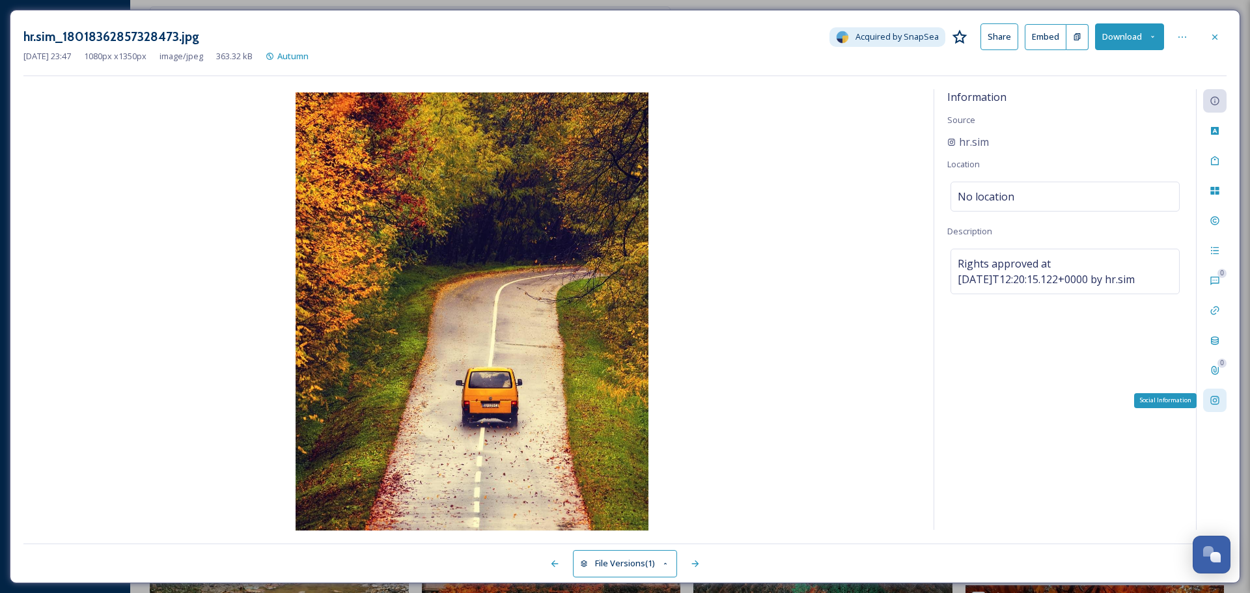
click at [1223, 398] on div "Social Information" at bounding box center [1214, 400] width 23 height 23
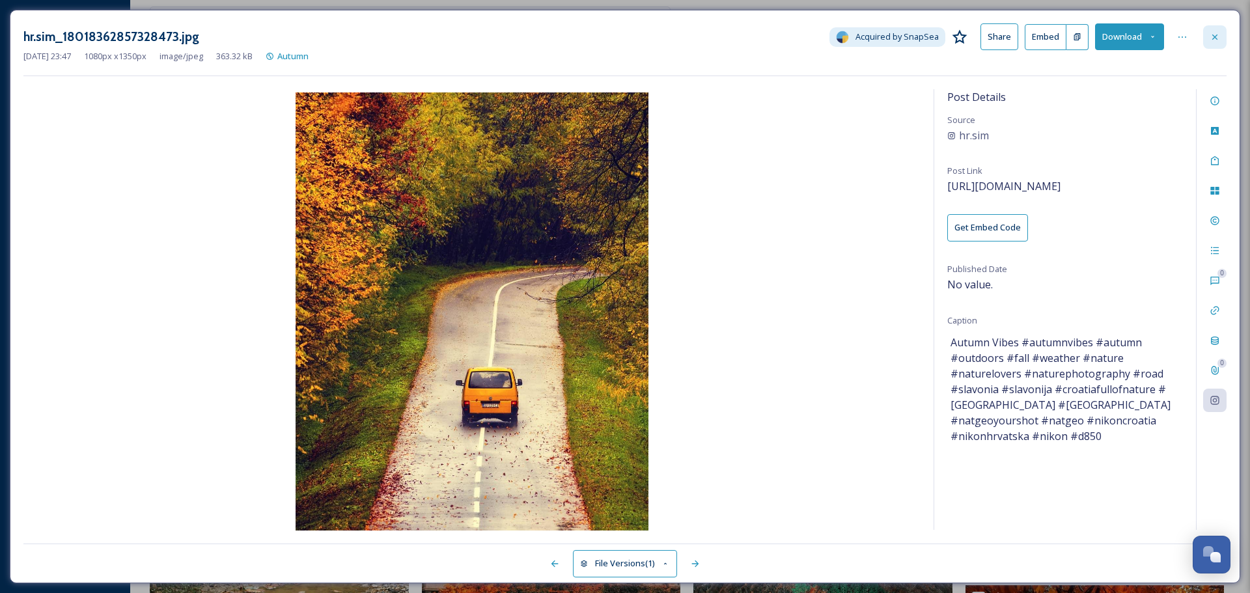
click at [1210, 35] on icon at bounding box center [1214, 37] width 10 height 10
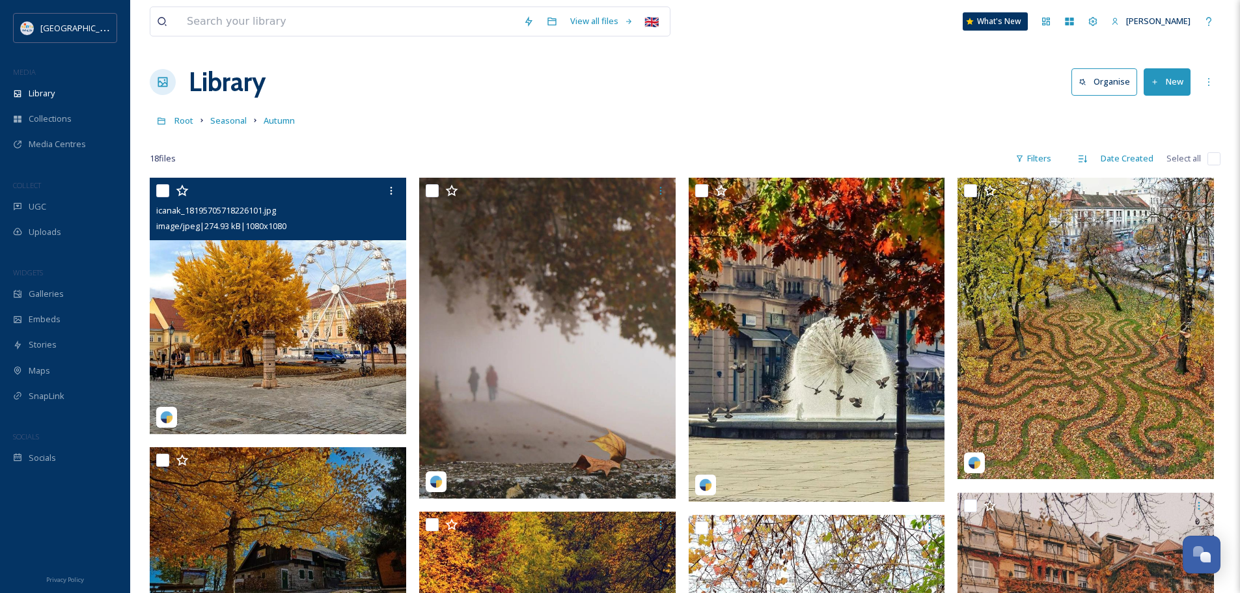
click at [289, 322] on img at bounding box center [278, 306] width 256 height 256
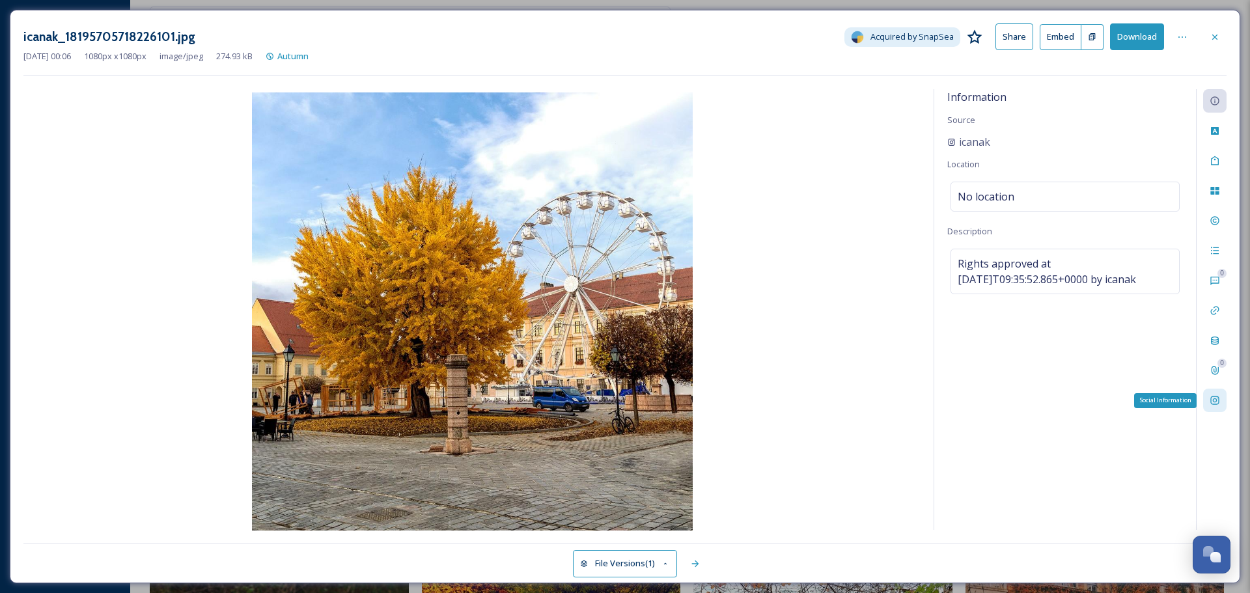
click at [1214, 405] on icon at bounding box center [1214, 400] width 8 height 8
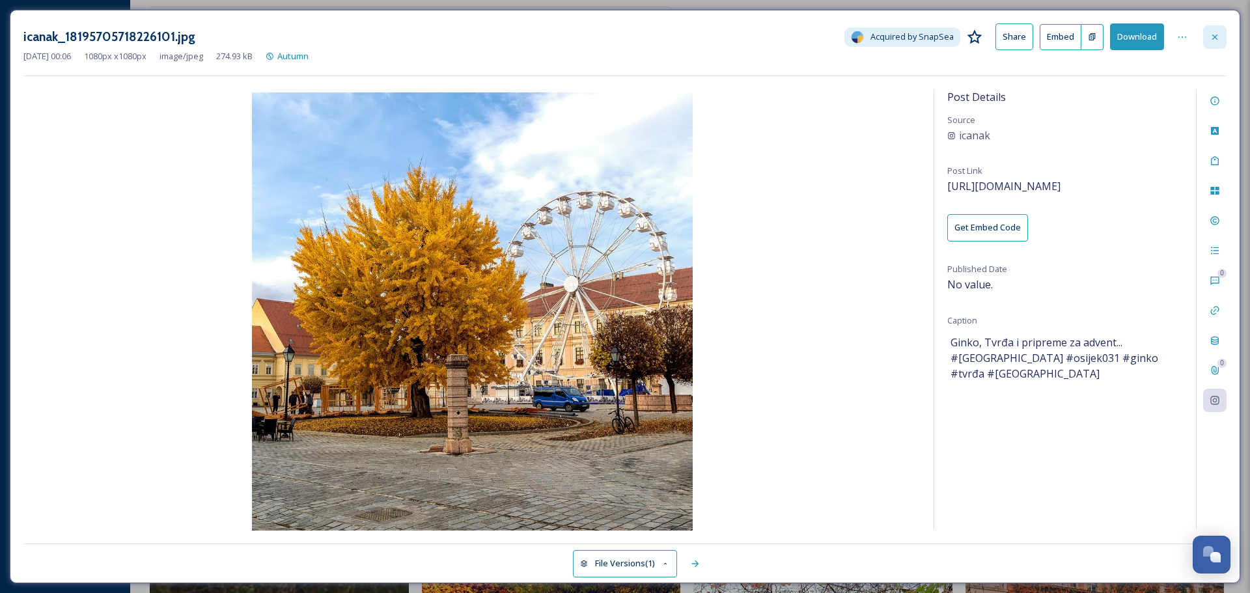
click at [1221, 36] on div at bounding box center [1214, 36] width 23 height 23
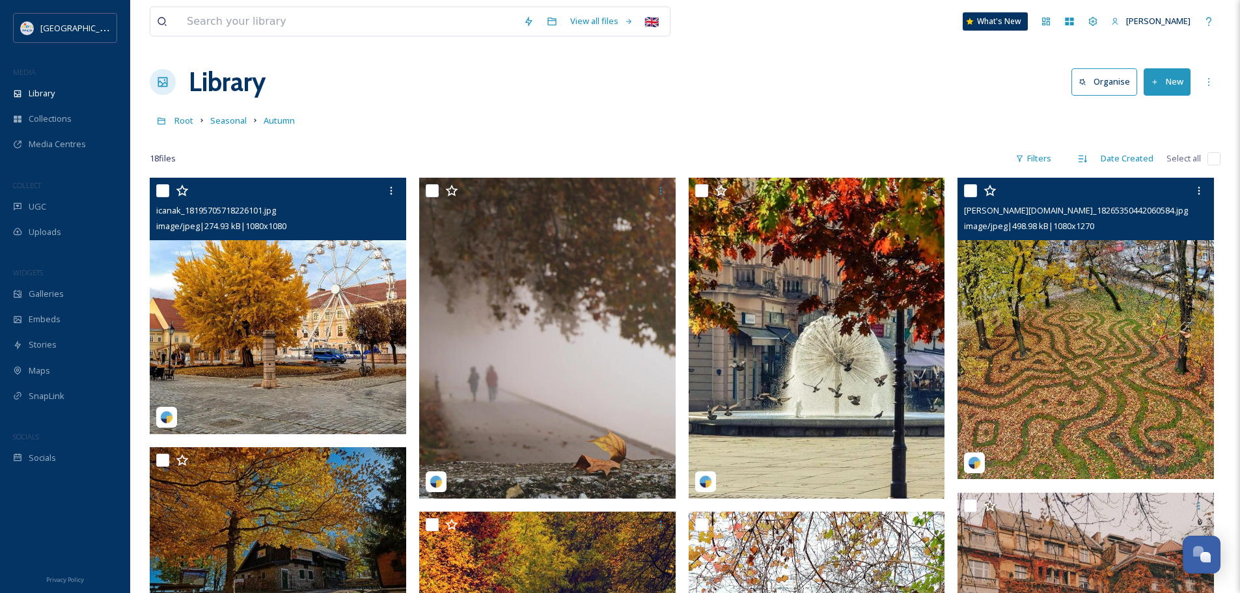
click at [1128, 297] on img at bounding box center [1086, 328] width 256 height 301
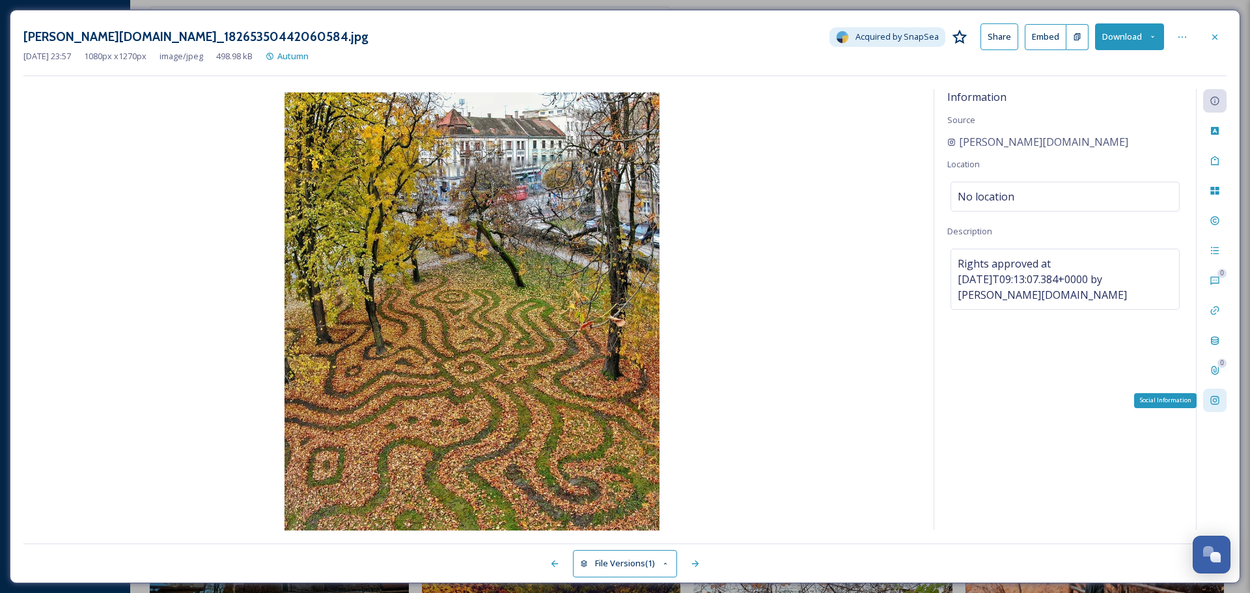
click at [1221, 402] on div "Social Information" at bounding box center [1214, 400] width 23 height 23
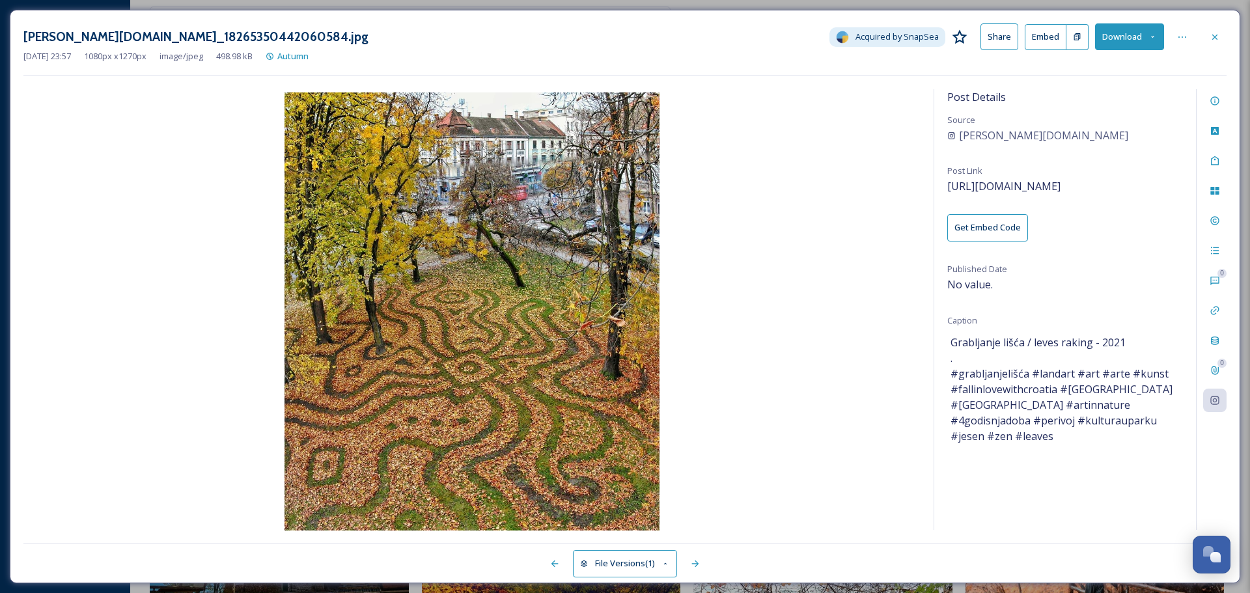
click at [1140, 32] on button "Download" at bounding box center [1129, 36] width 69 height 27
click at [1134, 66] on span "Download Original (1080 x 1270)" at bounding box center [1095, 67] width 123 height 12
click at [1215, 43] on div at bounding box center [1214, 36] width 23 height 23
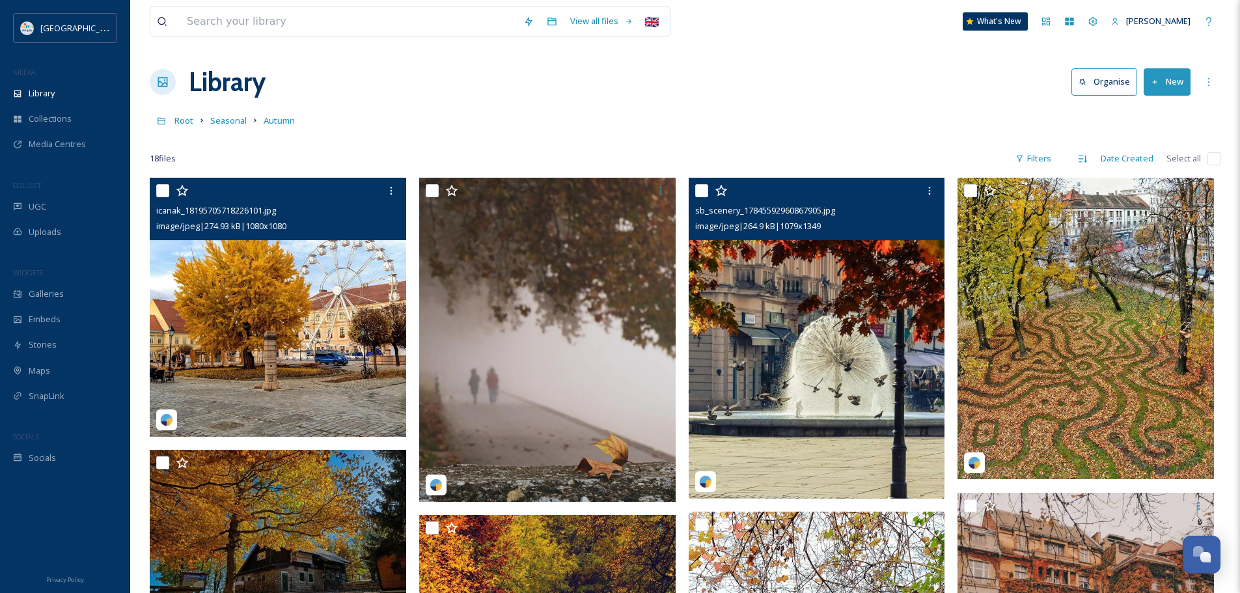
click at [830, 342] on img at bounding box center [817, 338] width 256 height 321
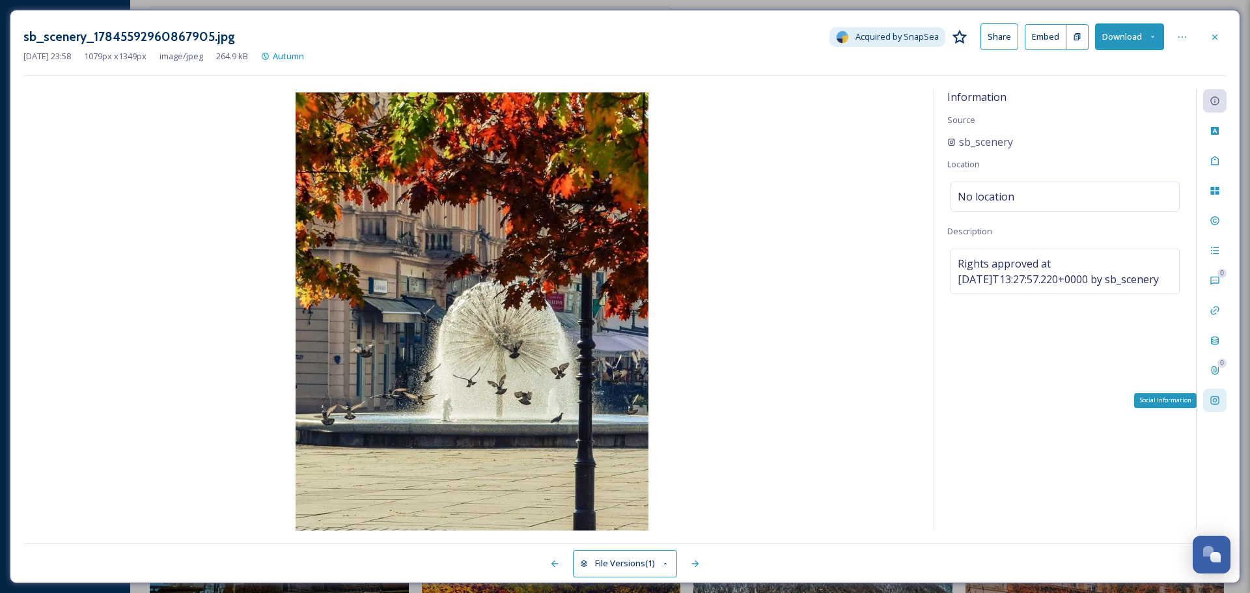
click at [1207, 397] on div "Social Information" at bounding box center [1214, 400] width 23 height 23
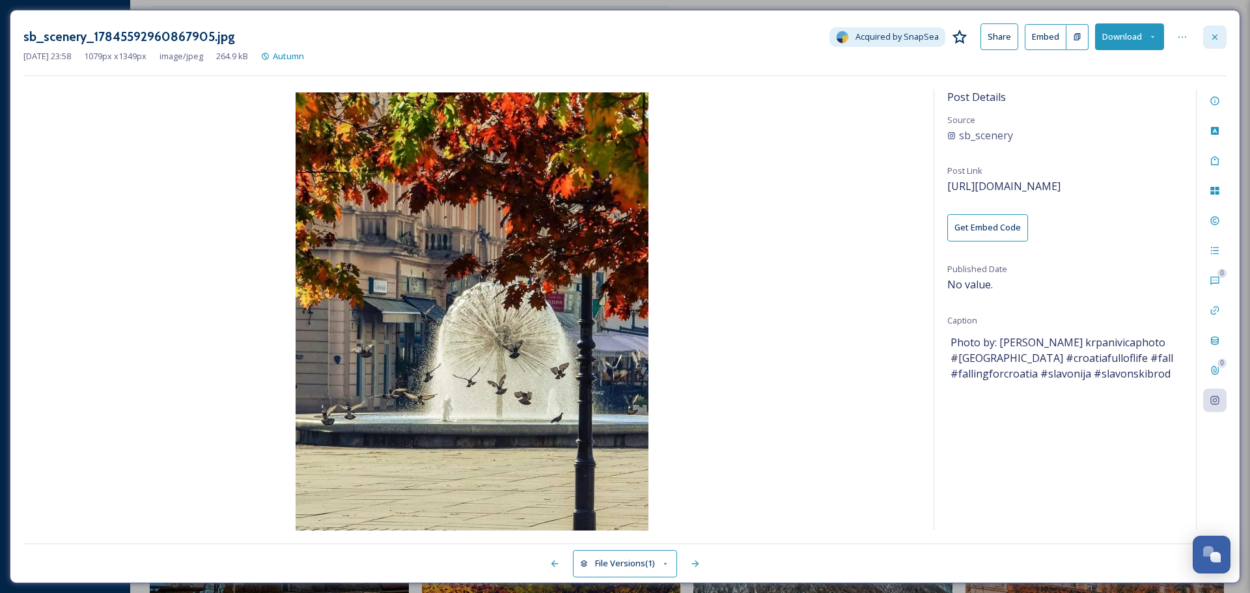
click at [1213, 33] on icon at bounding box center [1214, 37] width 10 height 10
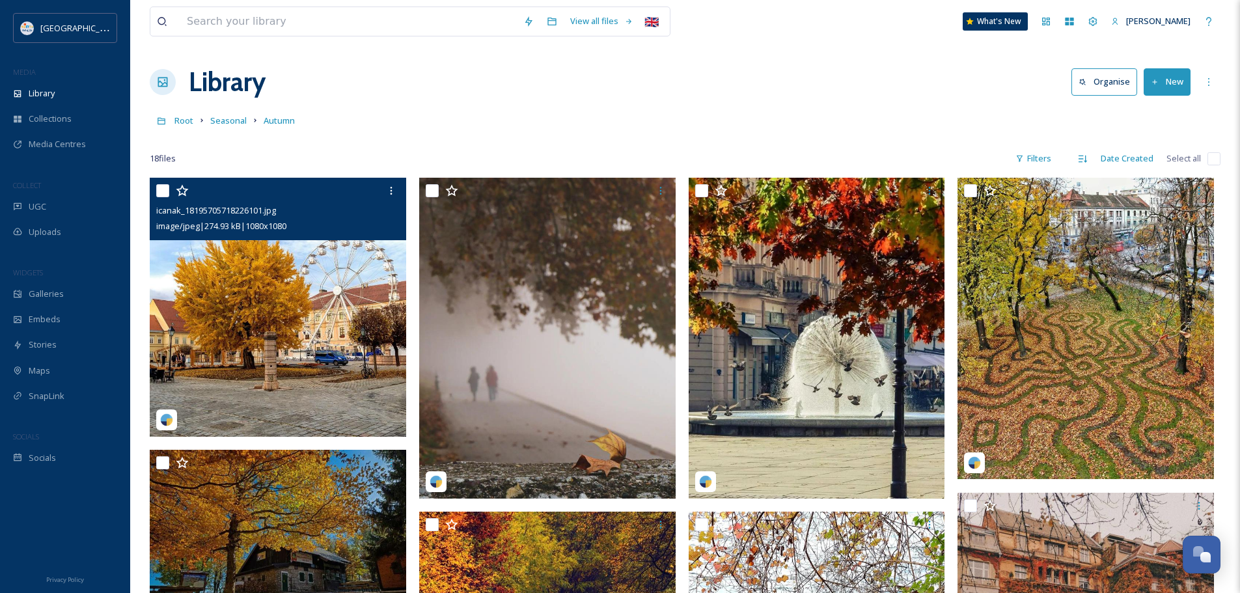
click at [344, 325] on img at bounding box center [279, 307] width 259 height 259
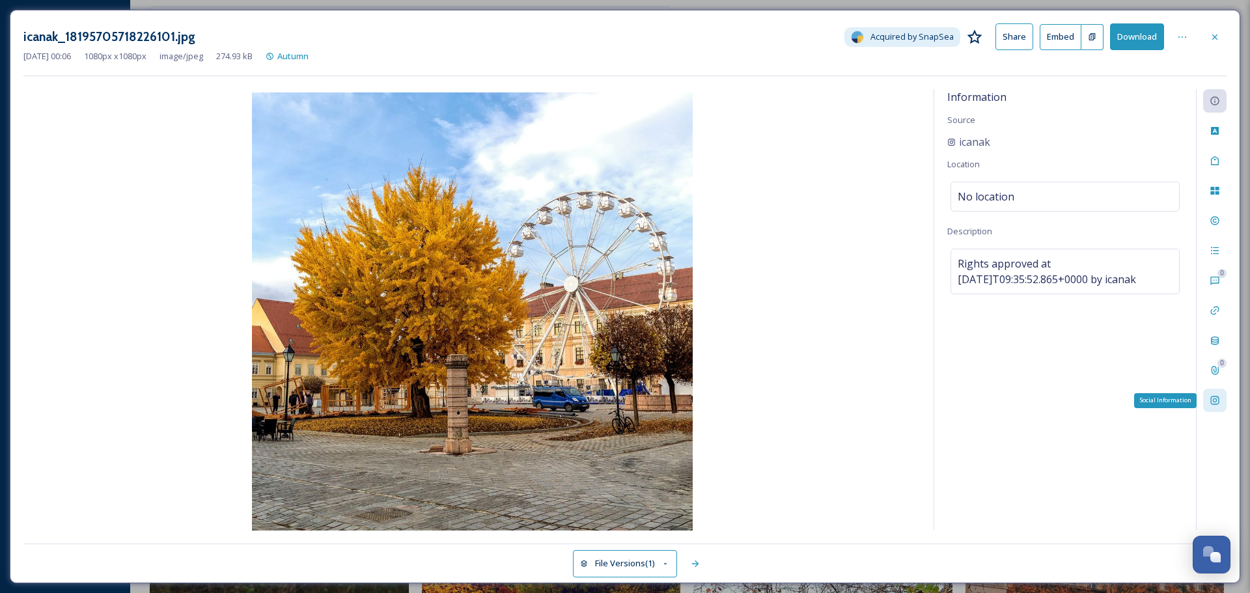
click at [1217, 400] on icon at bounding box center [1214, 400] width 8 height 8
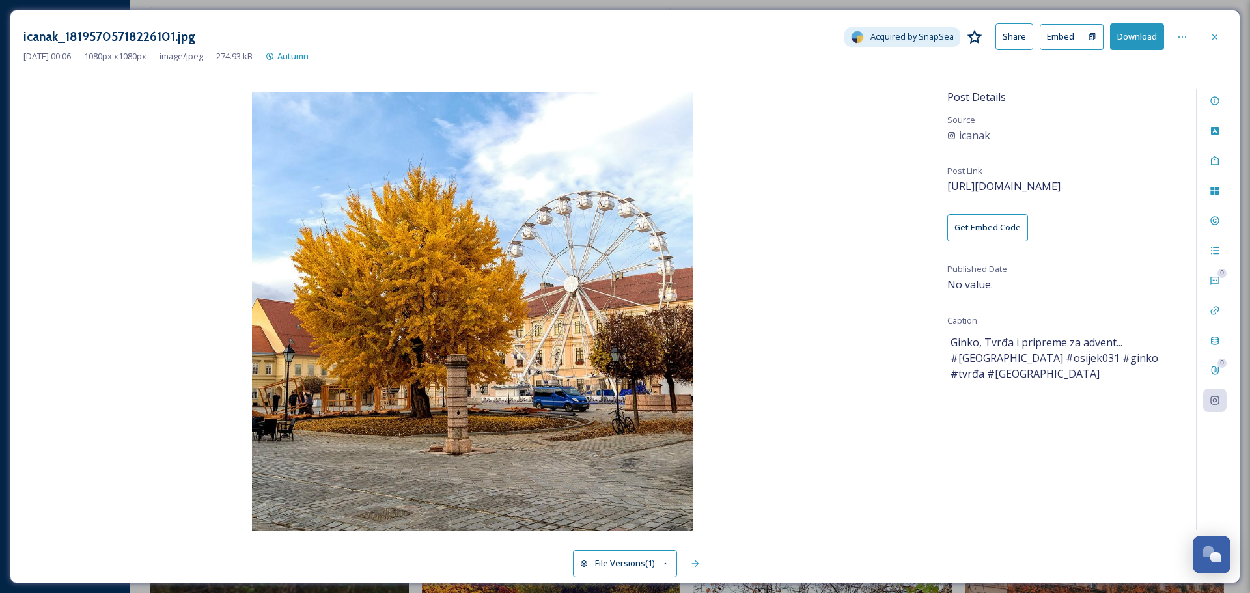
click at [1142, 34] on button "Download" at bounding box center [1137, 36] width 54 height 27
click at [1213, 35] on icon at bounding box center [1214, 36] width 5 height 5
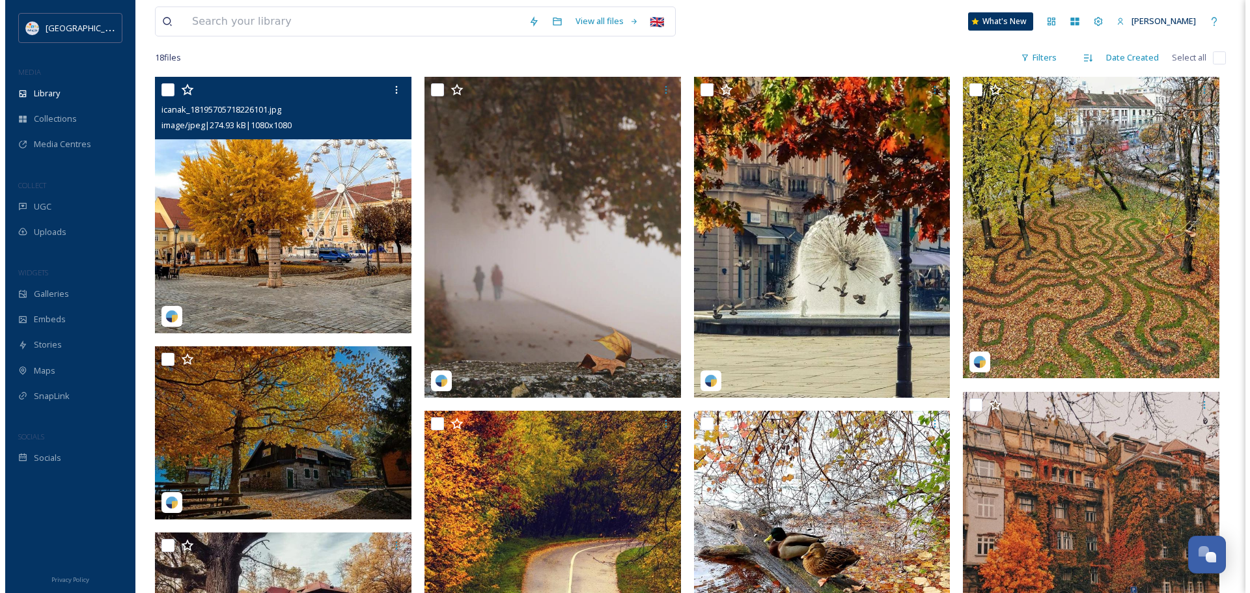
scroll to position [195, 0]
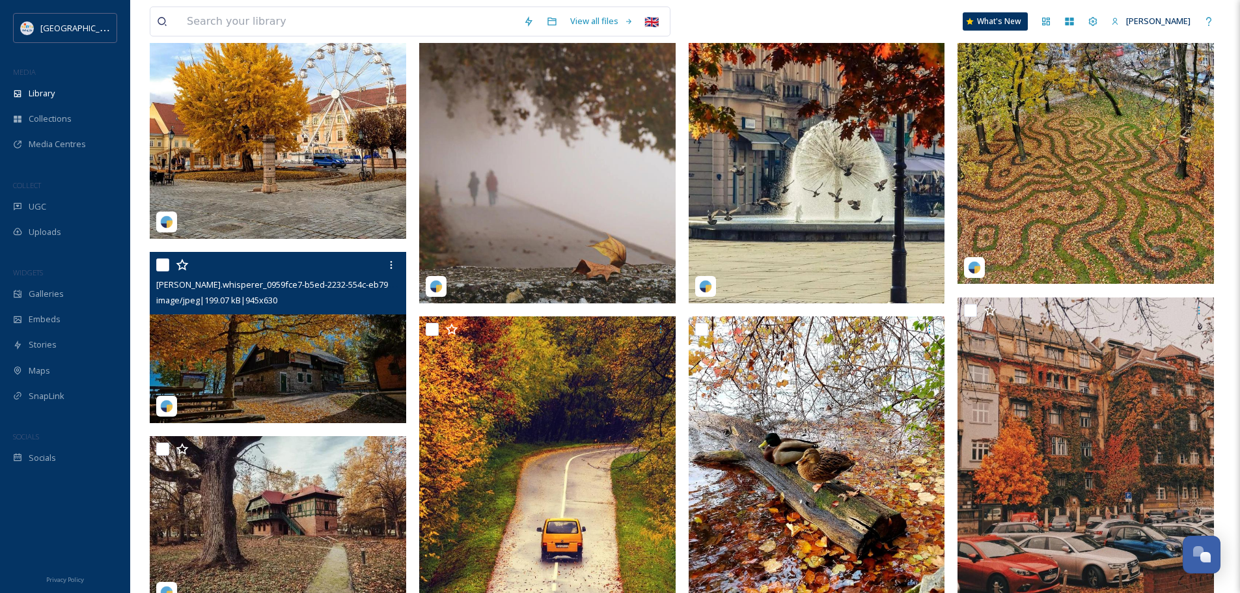
click at [281, 352] on img at bounding box center [278, 337] width 256 height 171
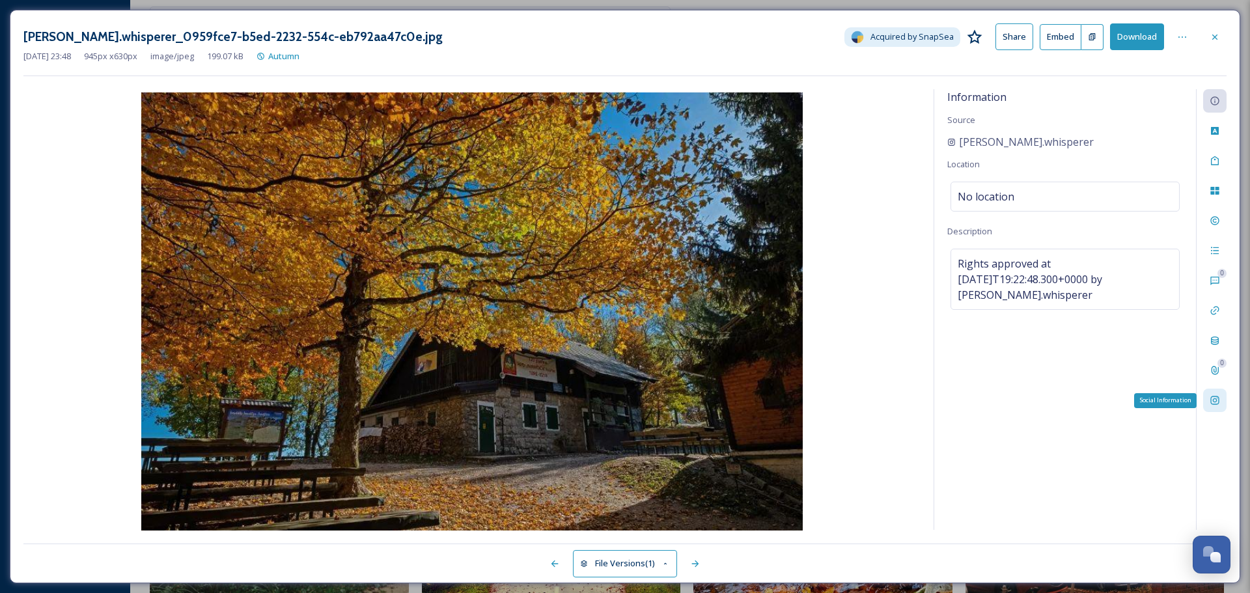
click at [1213, 406] on icon at bounding box center [1214, 400] width 10 height 10
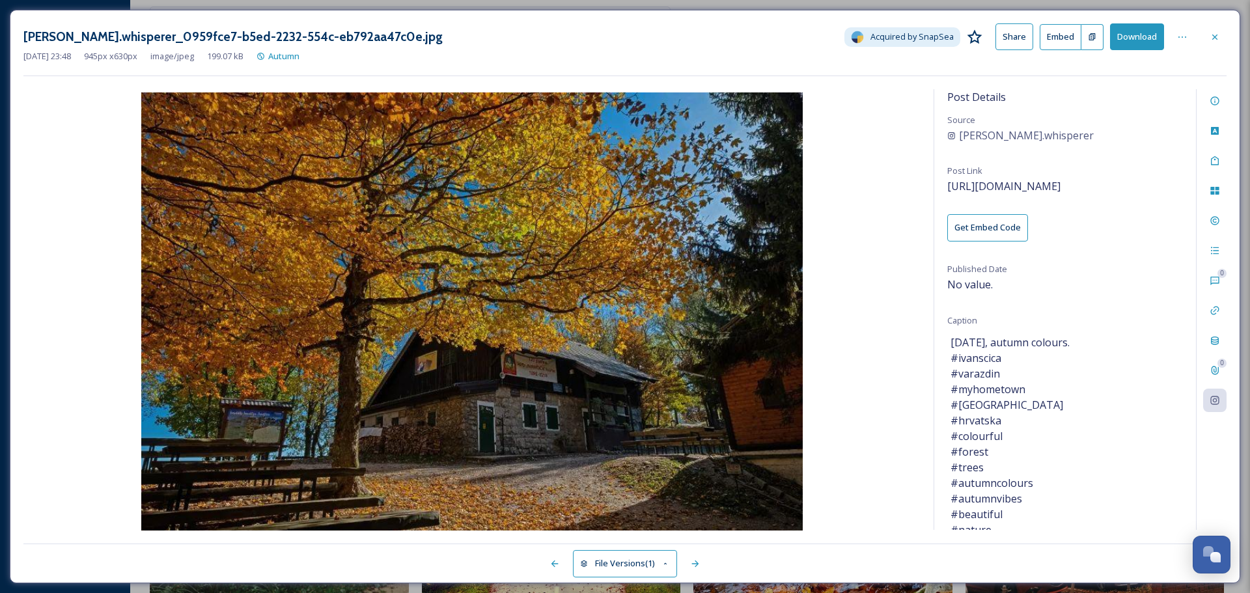
click at [1147, 34] on button "Download" at bounding box center [1137, 36] width 54 height 27
click at [1213, 36] on icon at bounding box center [1214, 37] width 10 height 10
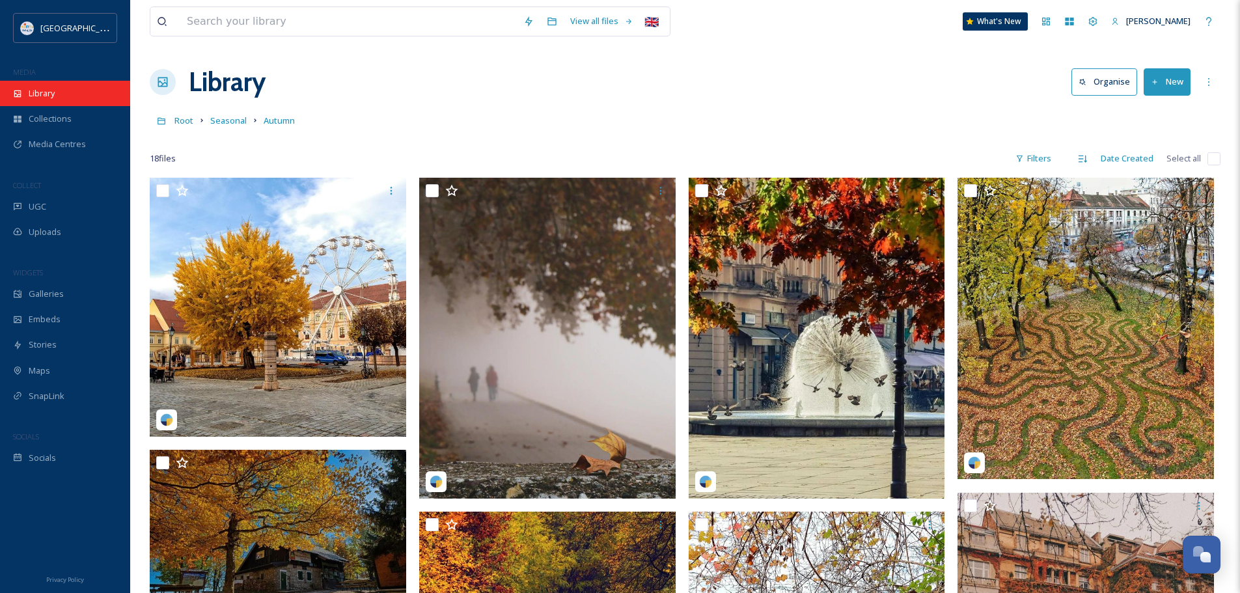
click at [42, 91] on span "Library" at bounding box center [42, 93] width 26 height 12
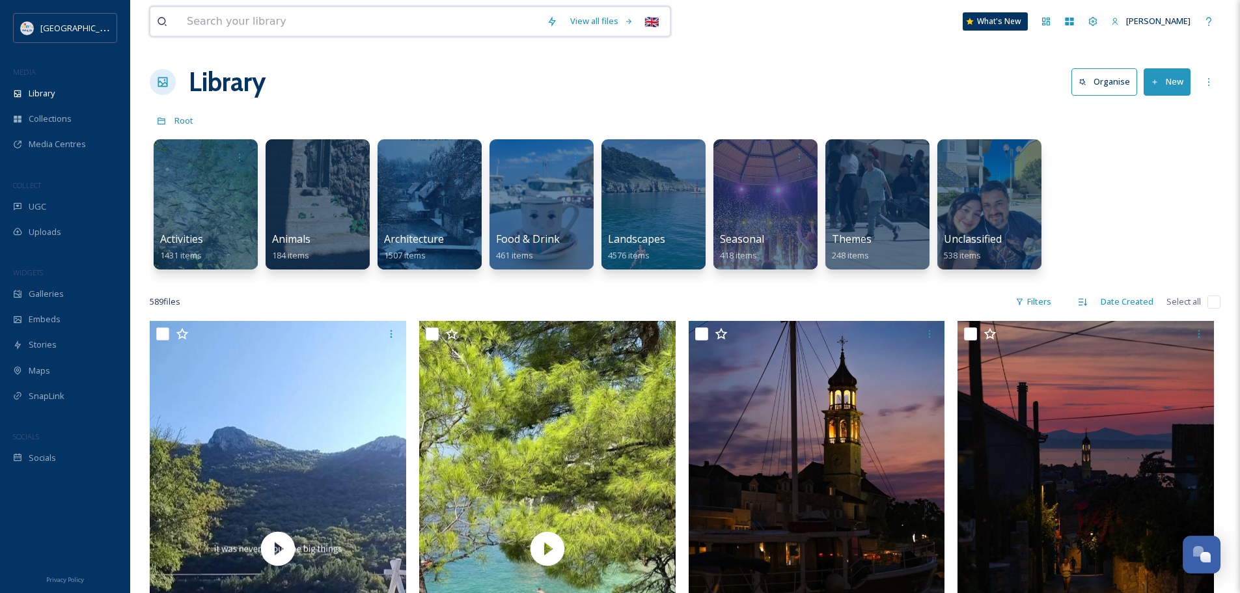
click at [269, 20] on input at bounding box center [360, 21] width 360 height 29
type input "olive"
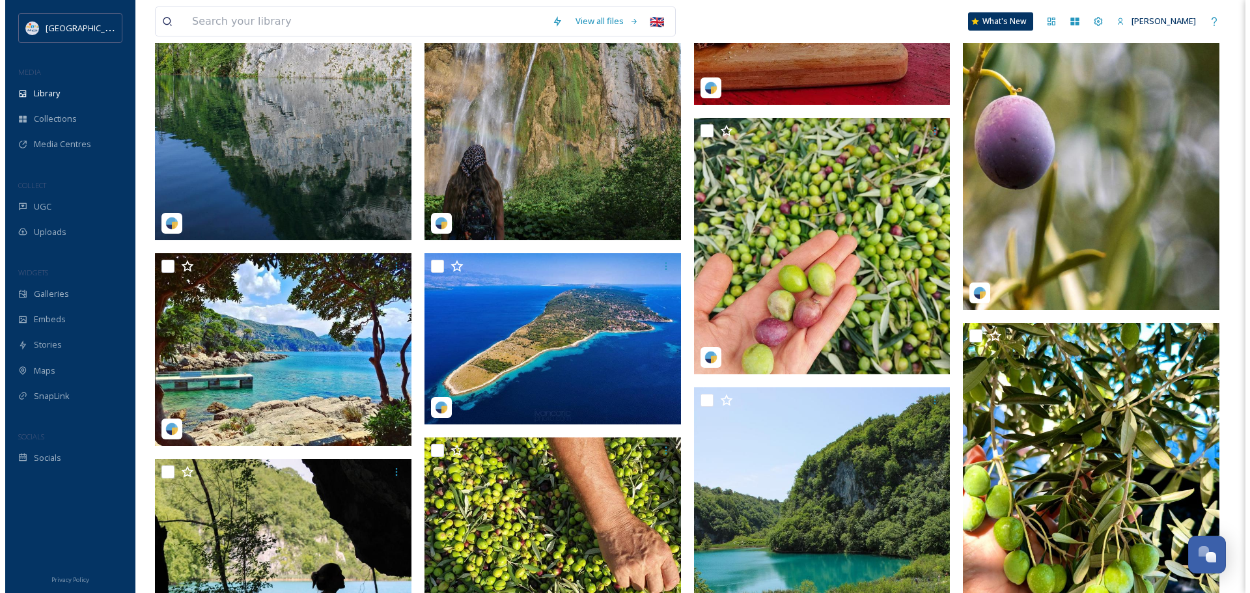
scroll to position [716, 0]
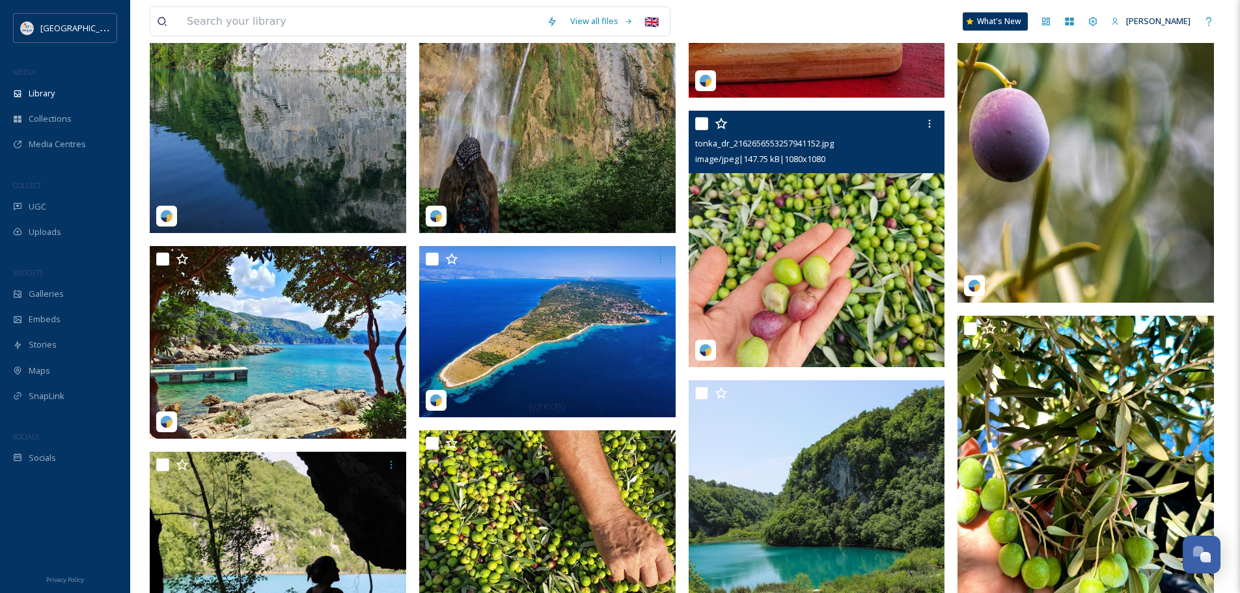
click at [828, 188] on img at bounding box center [817, 239] width 256 height 256
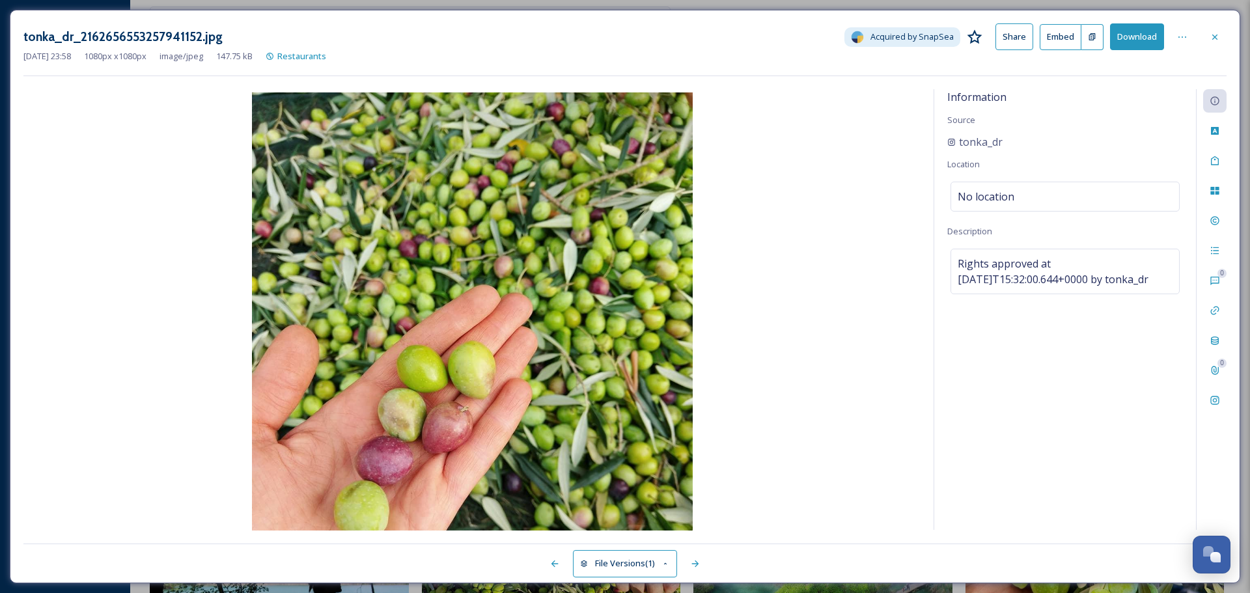
click at [1202, 402] on div "0 0" at bounding box center [1211, 309] width 31 height 441
click at [1205, 403] on div "Social Information" at bounding box center [1214, 400] width 23 height 23
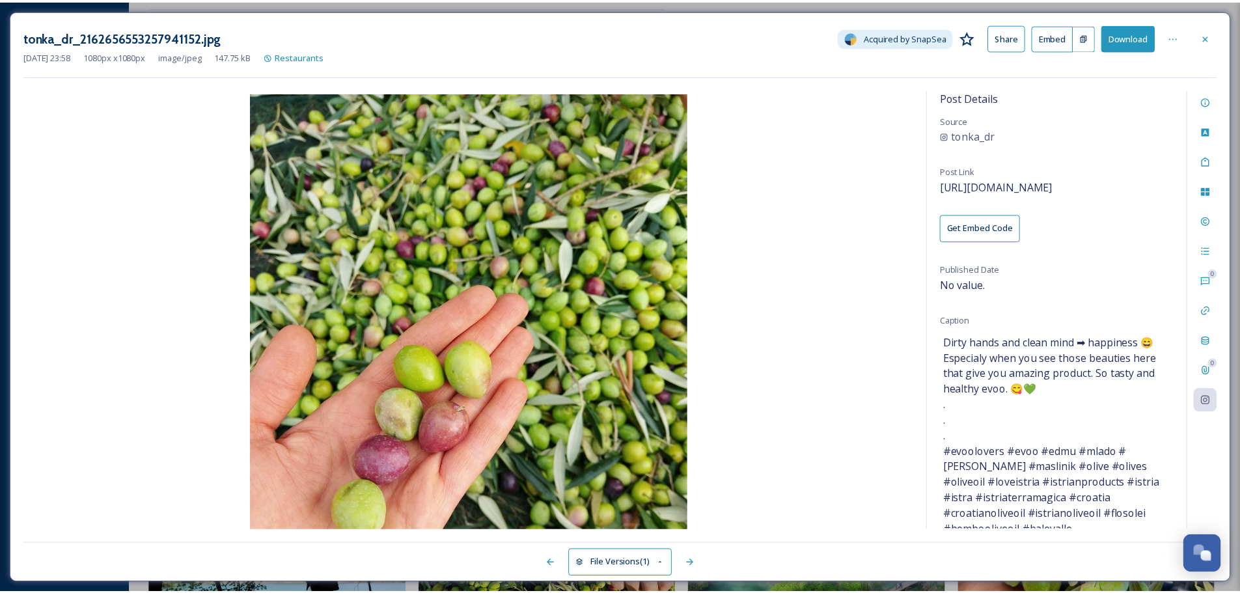
scroll to position [12, 0]
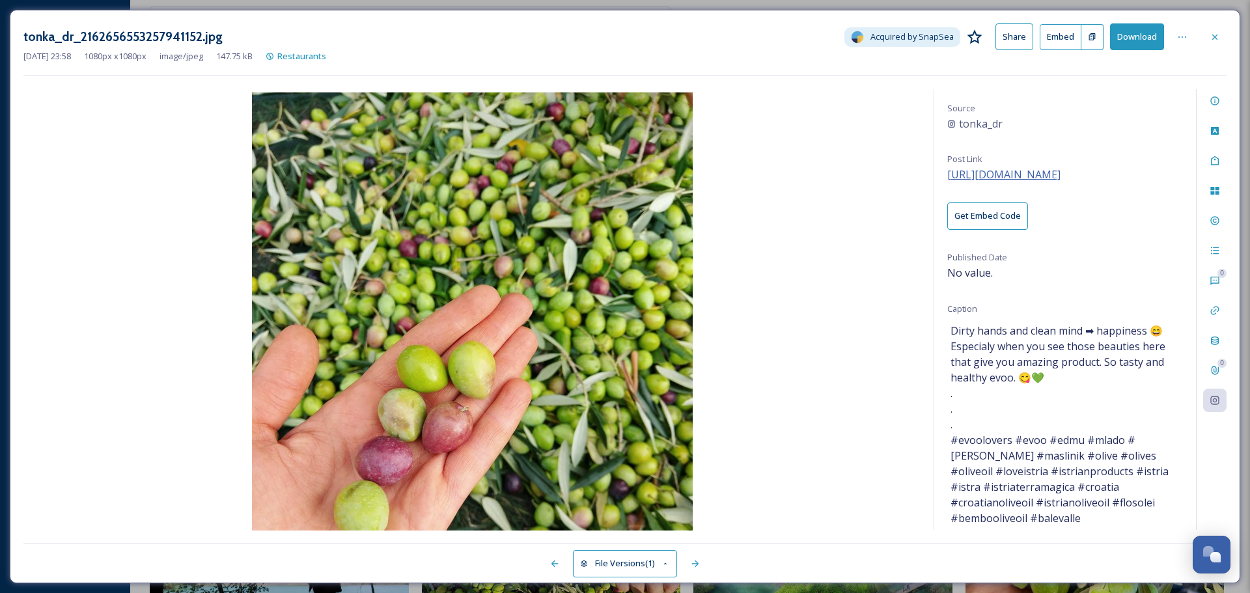
click at [991, 169] on span "[URL][DOMAIN_NAME]" at bounding box center [1003, 174] width 113 height 14
click at [1120, 34] on button "Download" at bounding box center [1137, 36] width 54 height 27
click at [1219, 35] on icon at bounding box center [1214, 37] width 10 height 10
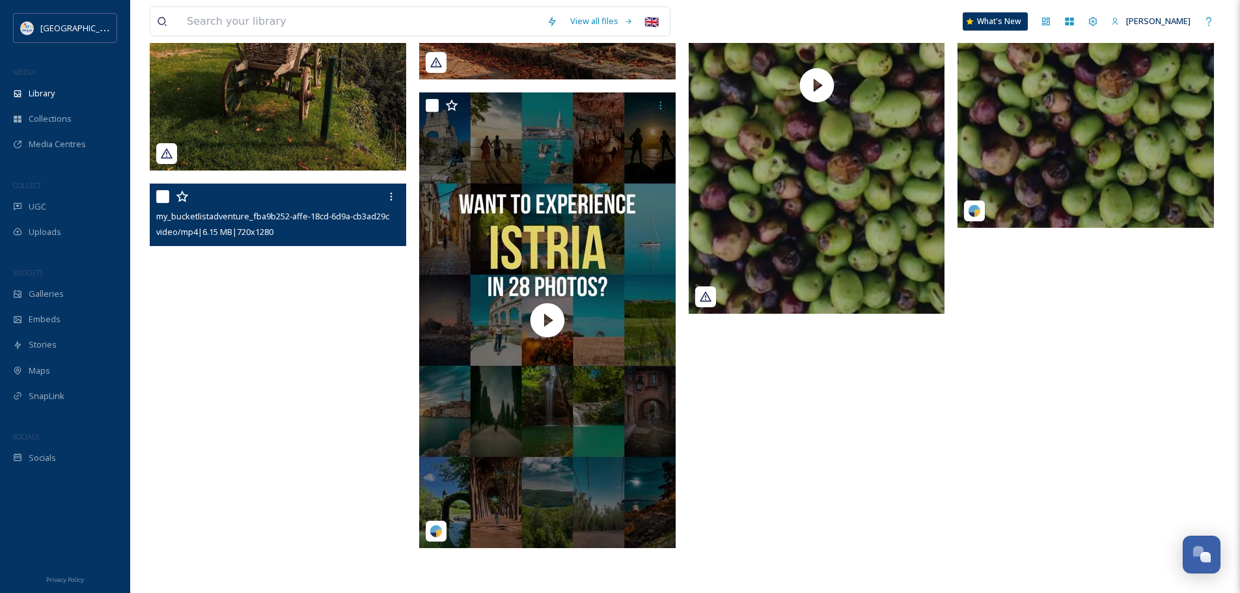
scroll to position [2194, 0]
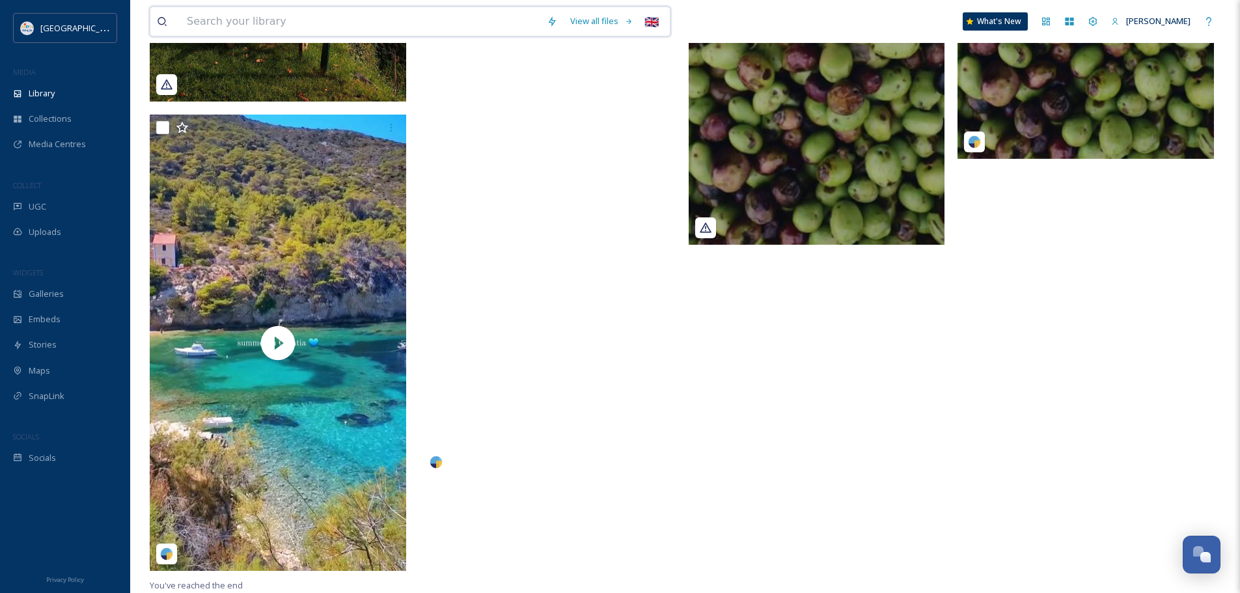
click at [204, 18] on input at bounding box center [360, 21] width 360 height 29
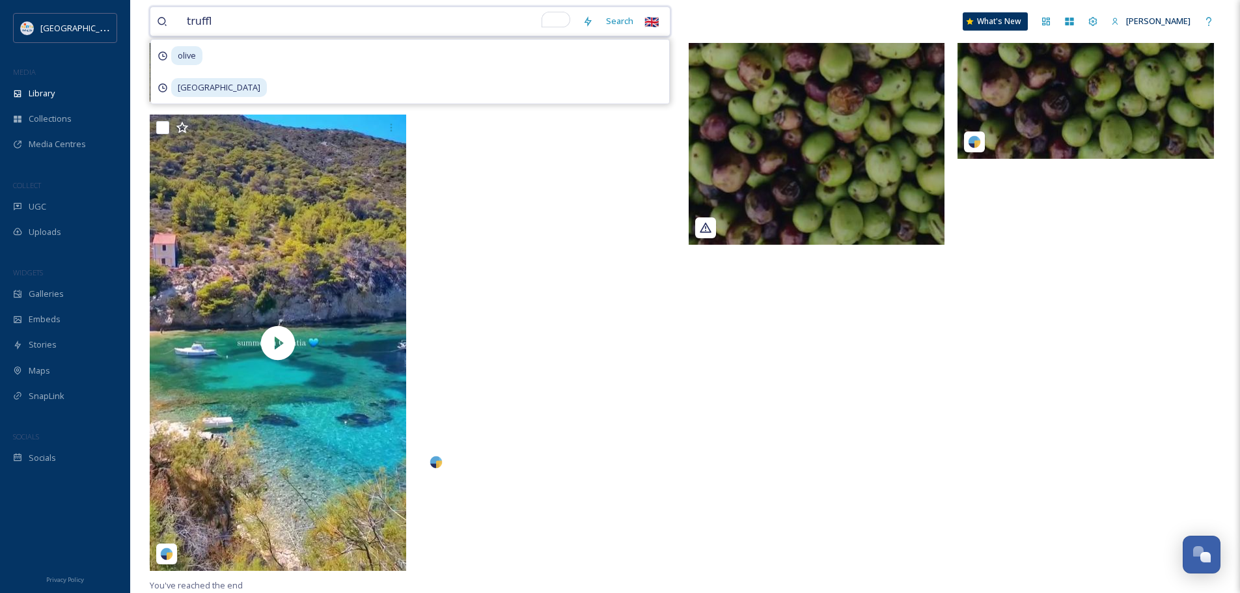
type input "truffle"
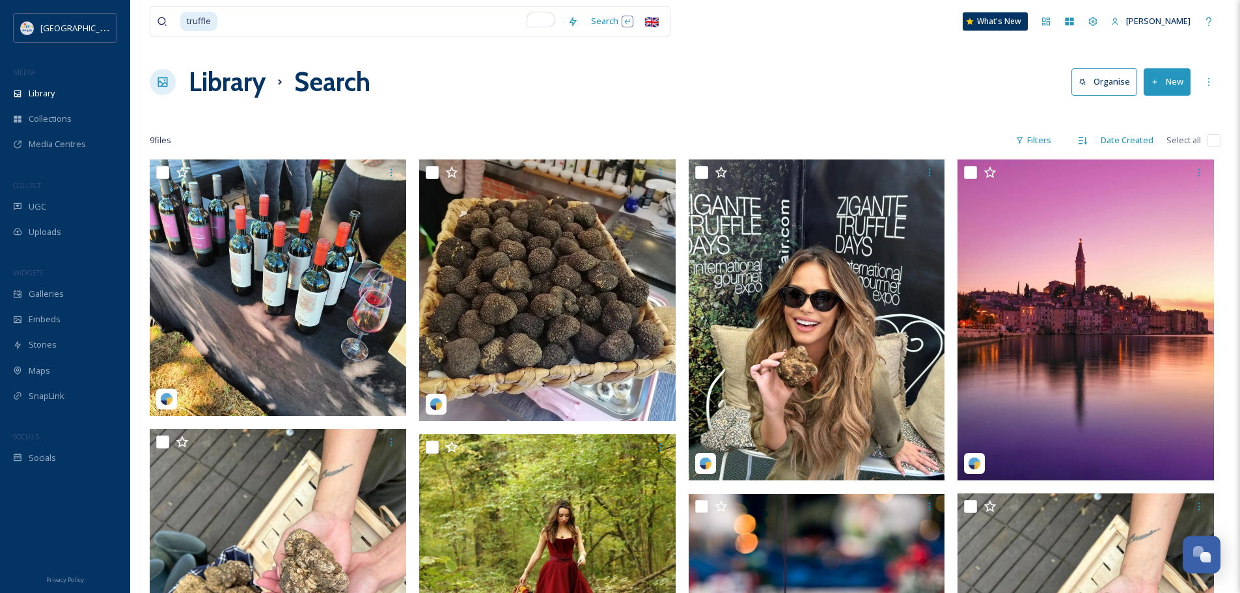
click at [779, 74] on div "Library Search Organise New" at bounding box center [685, 81] width 1071 height 39
